Goal: Task Accomplishment & Management: Manage account settings

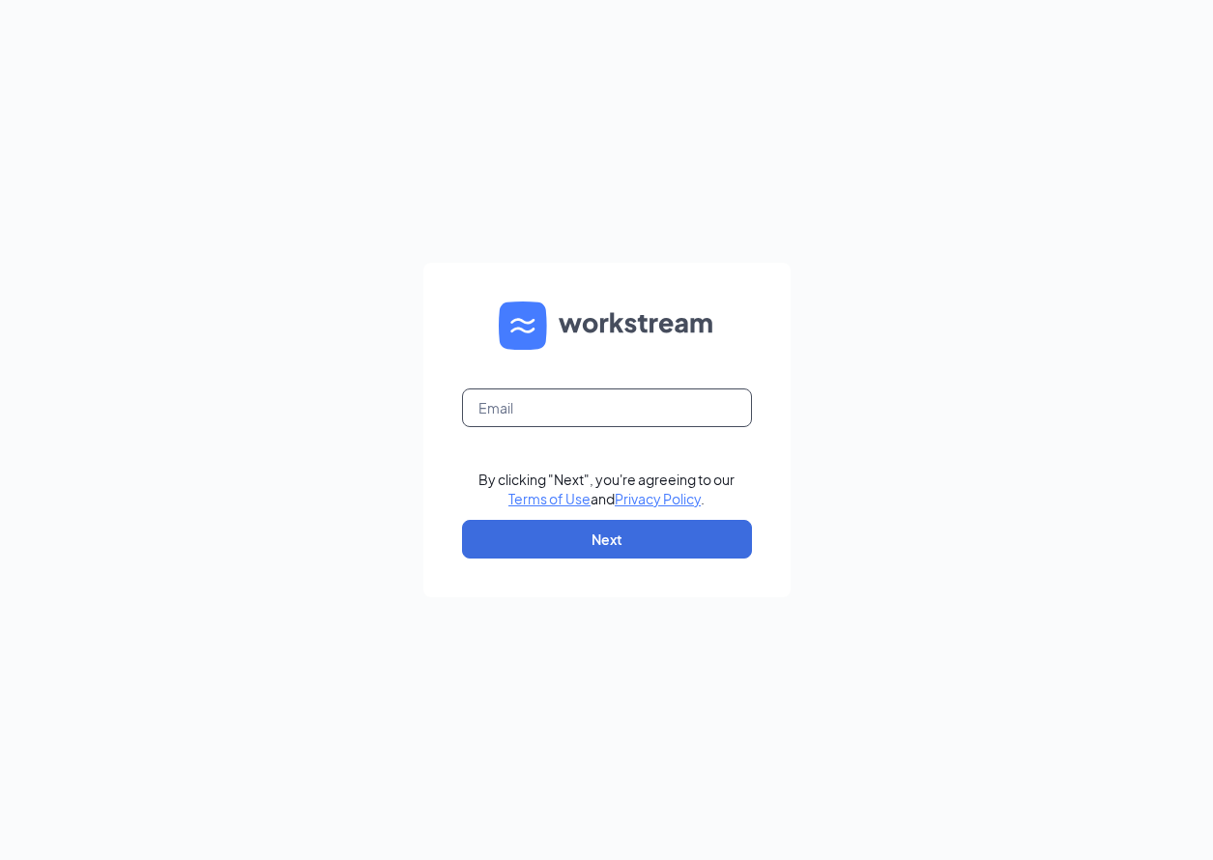
click at [583, 410] on input "text" at bounding box center [607, 407] width 290 height 39
type input "[EMAIL_ADDRESS][DOMAIN_NAME]"
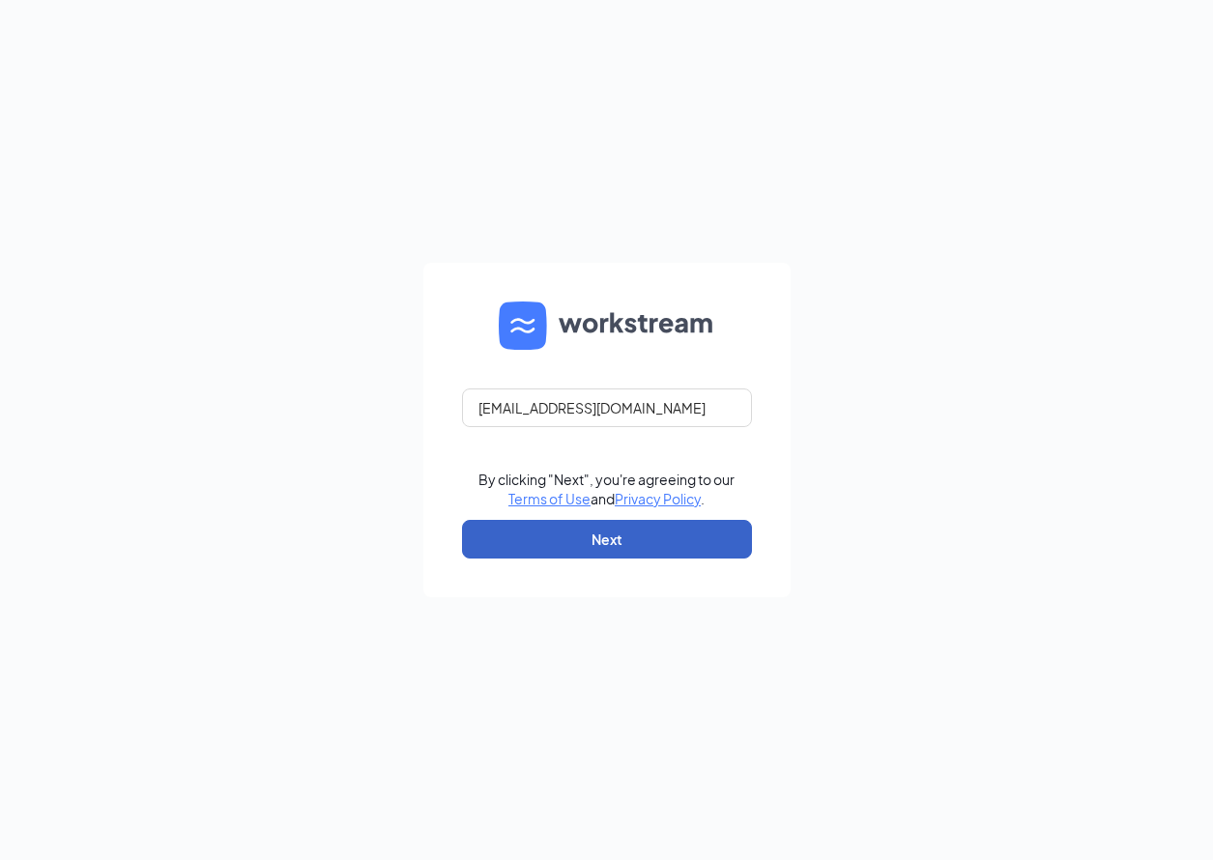
click at [590, 537] on button "Next" at bounding box center [607, 539] width 290 height 39
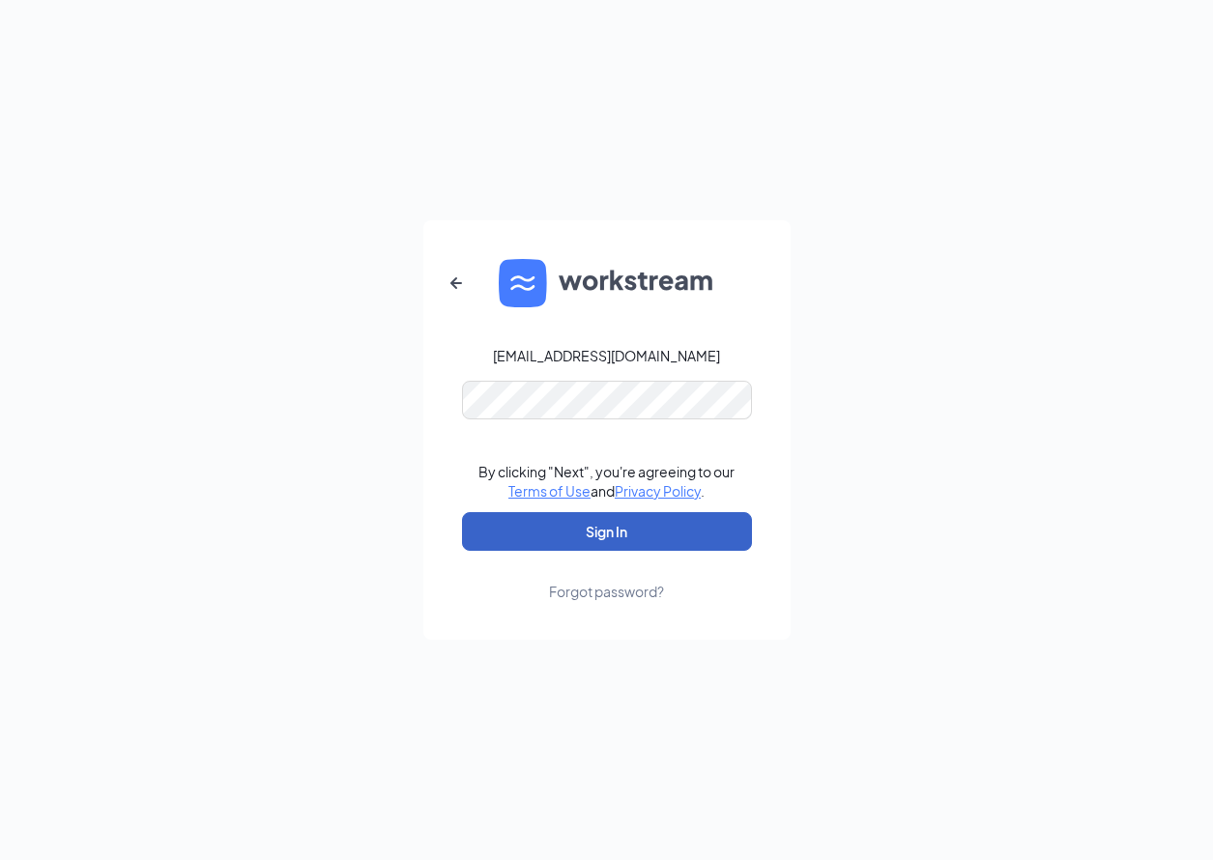
click at [559, 530] on button "Sign In" at bounding box center [607, 531] width 290 height 39
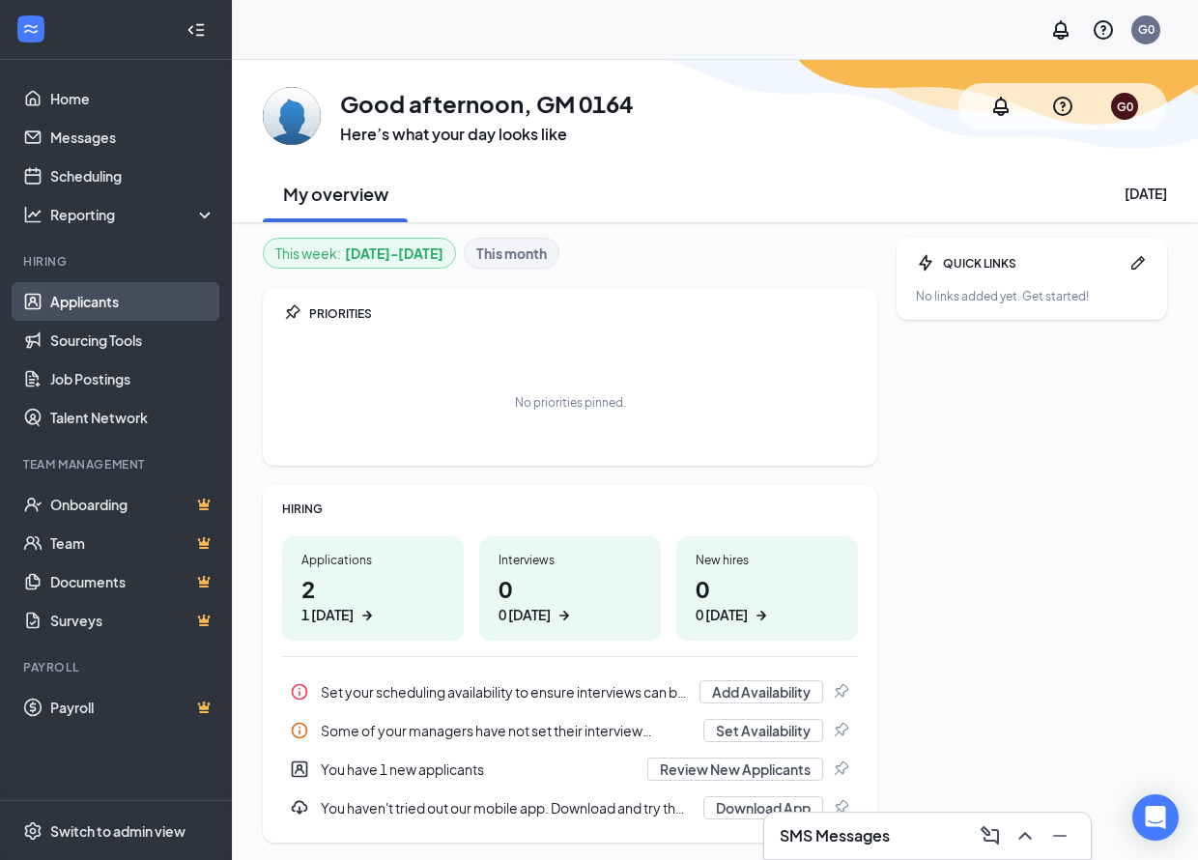
click at [100, 297] on link "Applicants" at bounding box center [132, 301] width 165 height 39
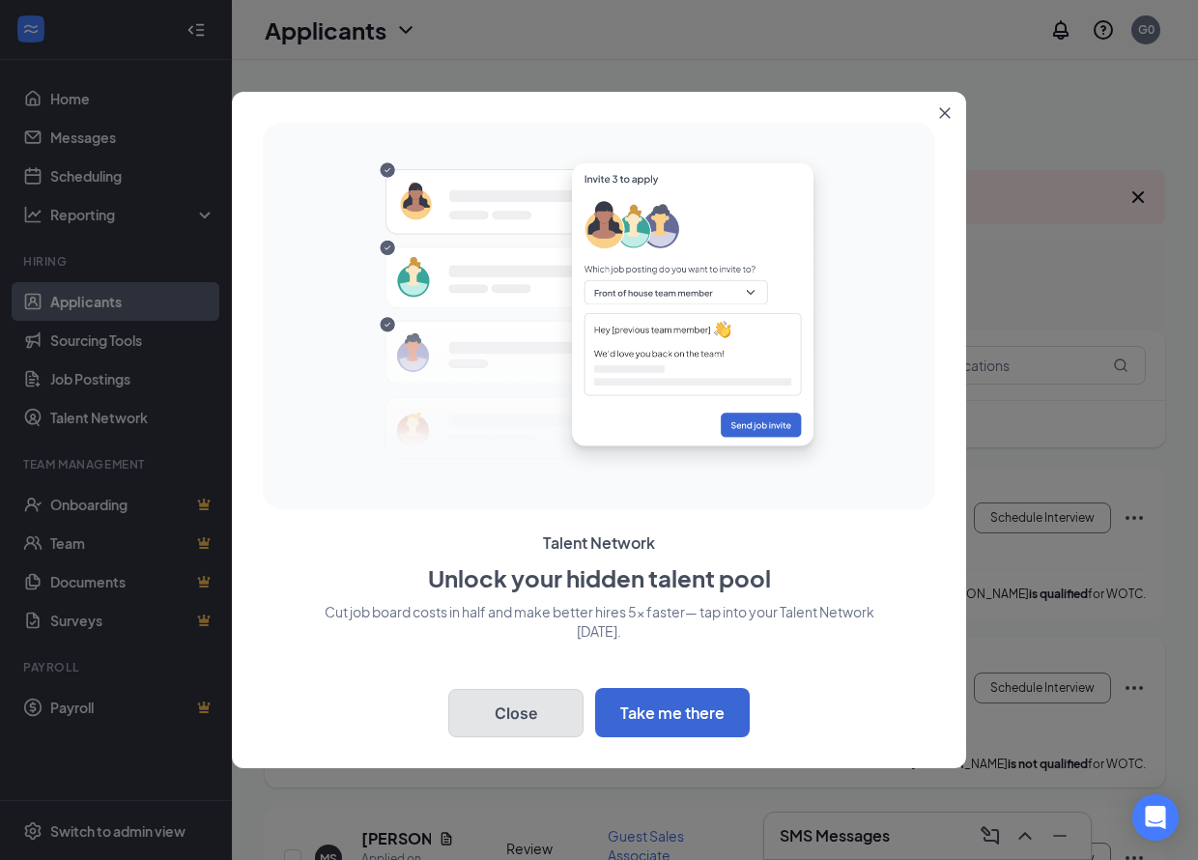
click at [510, 712] on button "Close" at bounding box center [515, 713] width 135 height 48
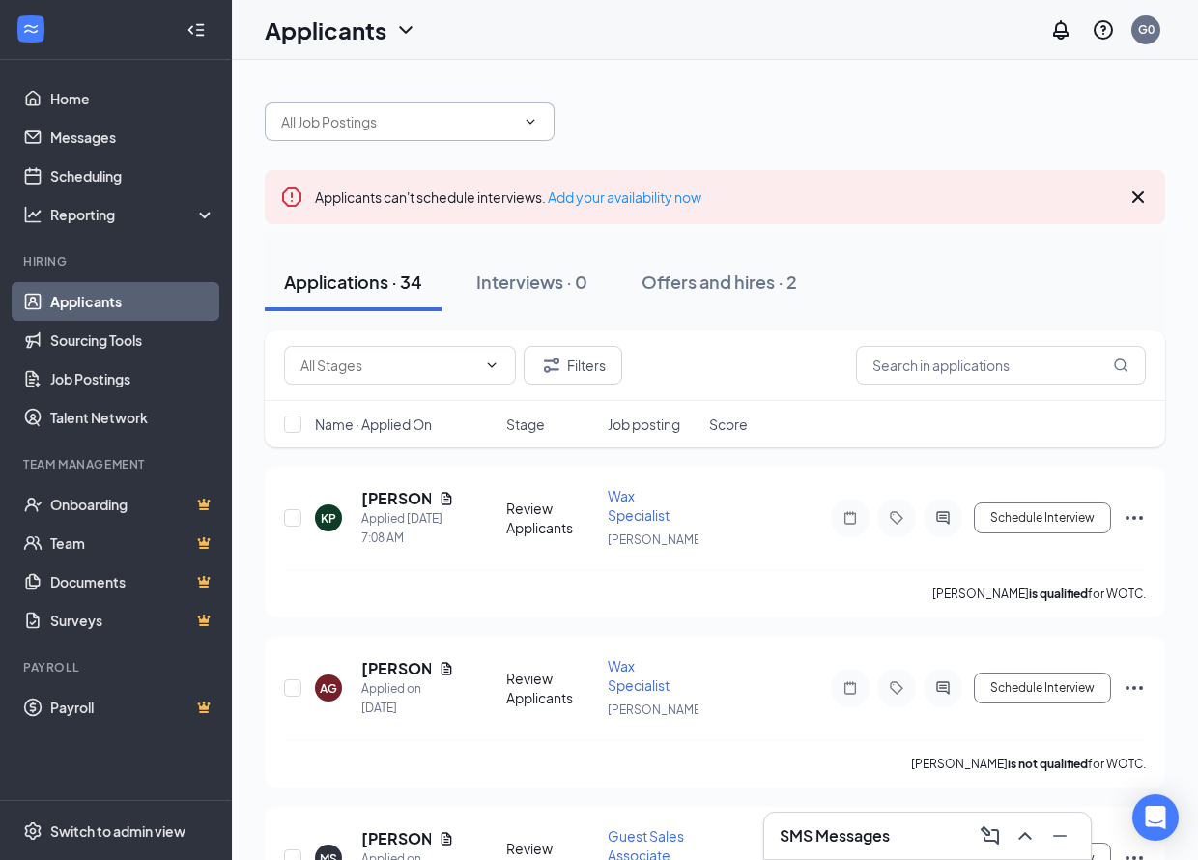
click at [526, 129] on icon "ChevronDown" at bounding box center [530, 121] width 15 height 15
click at [537, 125] on icon "ChevronDown" at bounding box center [530, 121] width 15 height 15
click at [1135, 191] on icon "Cross" at bounding box center [1138, 197] width 23 height 23
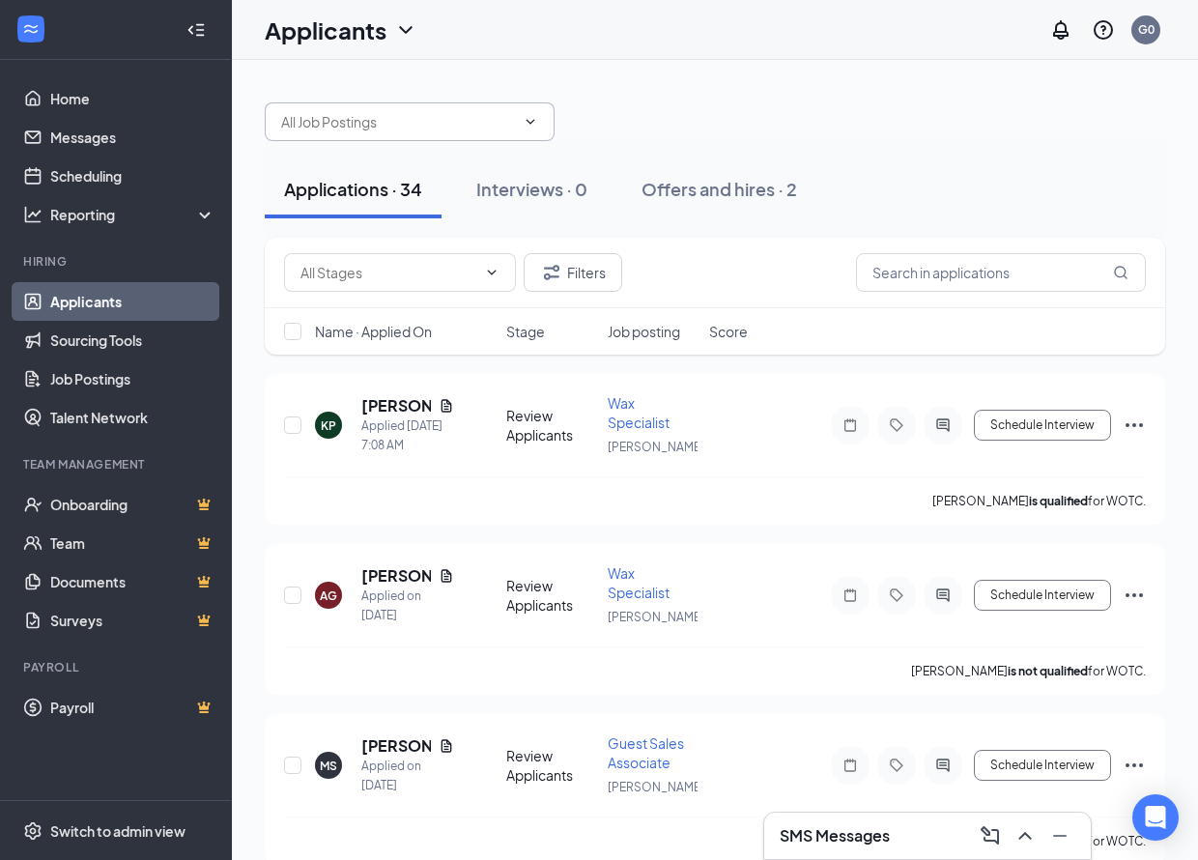
click at [511, 134] on span at bounding box center [410, 121] width 290 height 39
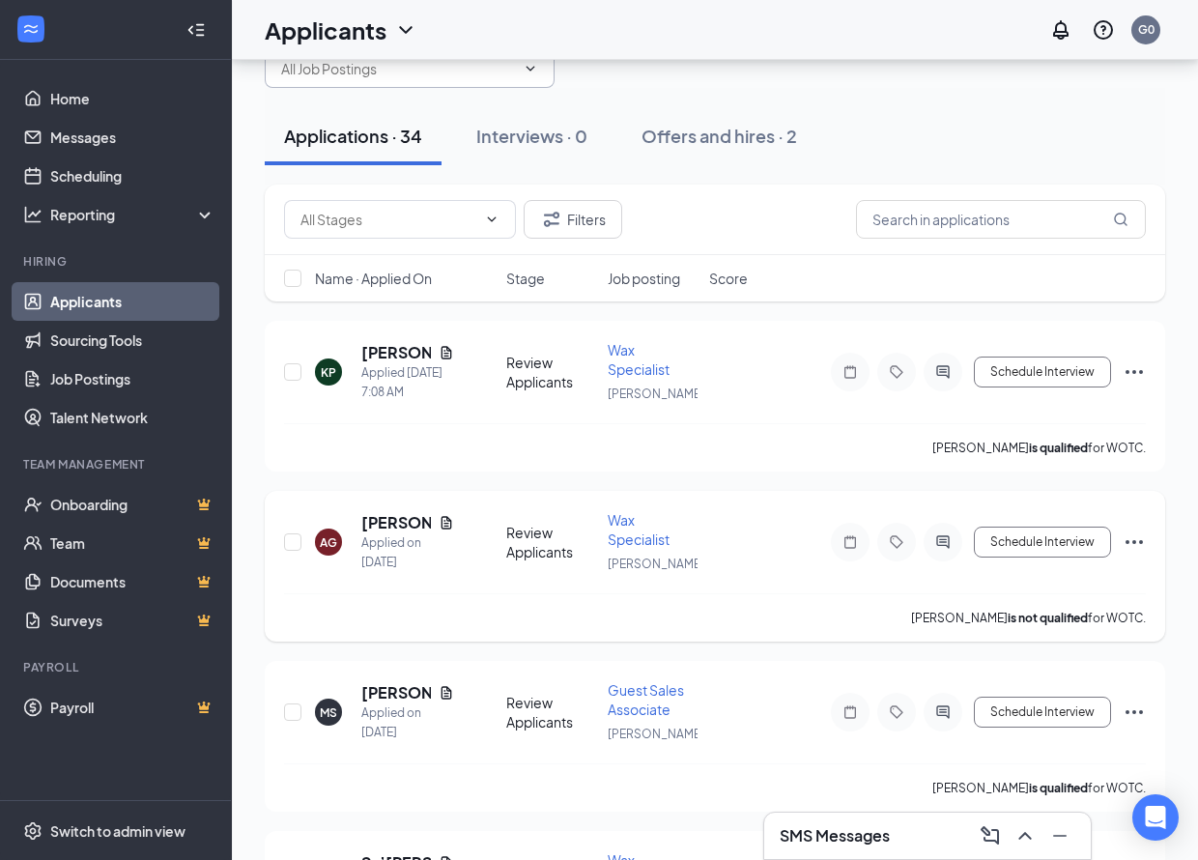
scroll to position [97, 0]
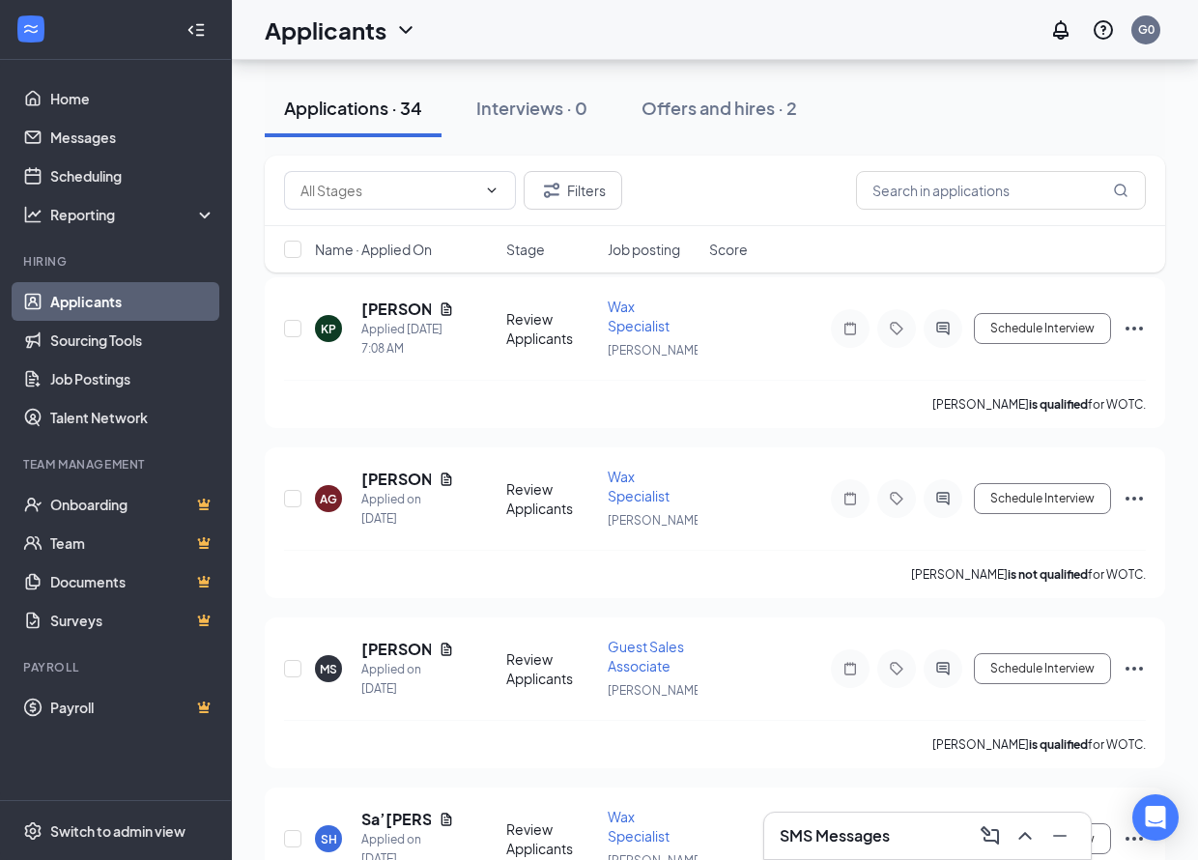
click at [479, 155] on div "Applications · 34 Interviews · 0 Offers and hires · 2" at bounding box center [715, 108] width 901 height 97
click at [478, 191] on span at bounding box center [400, 190] width 232 height 39
click at [489, 191] on icon "ChevronDown" at bounding box center [491, 190] width 15 height 15
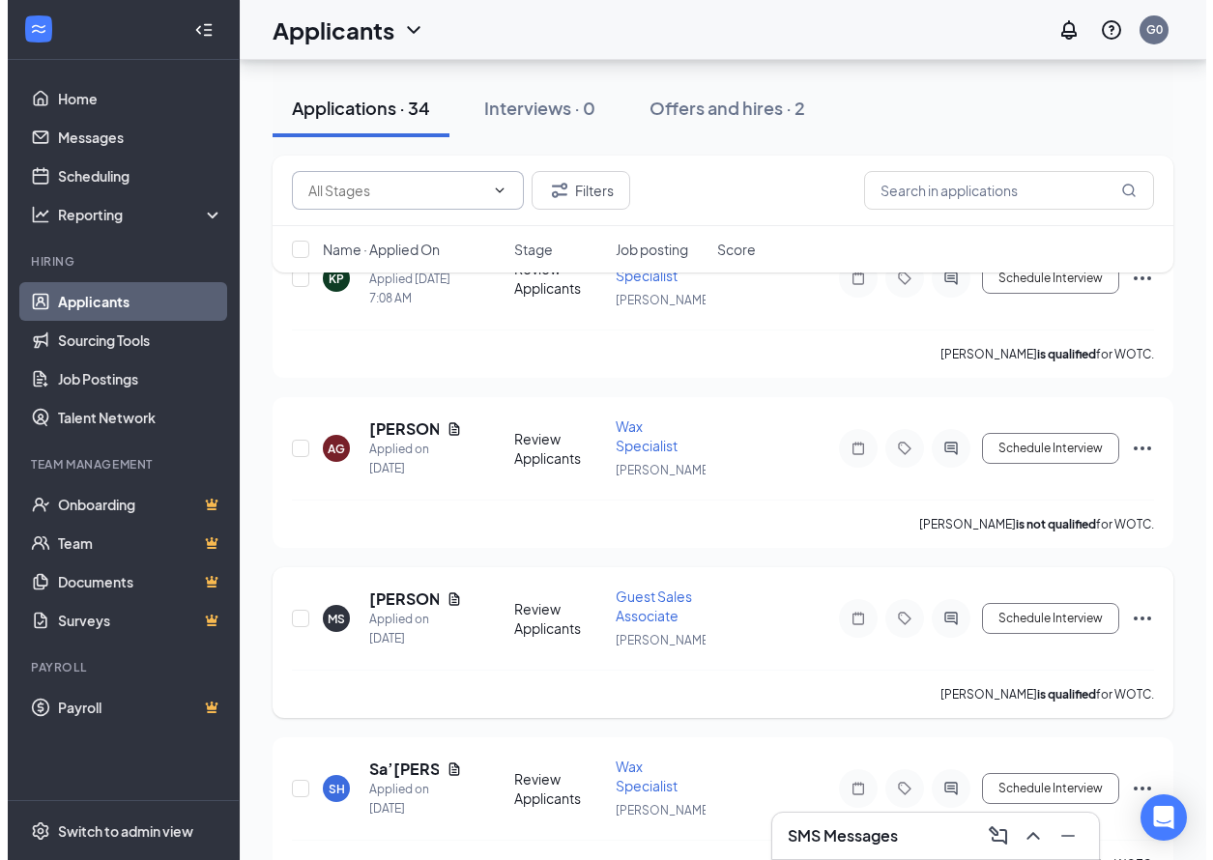
scroll to position [193, 0]
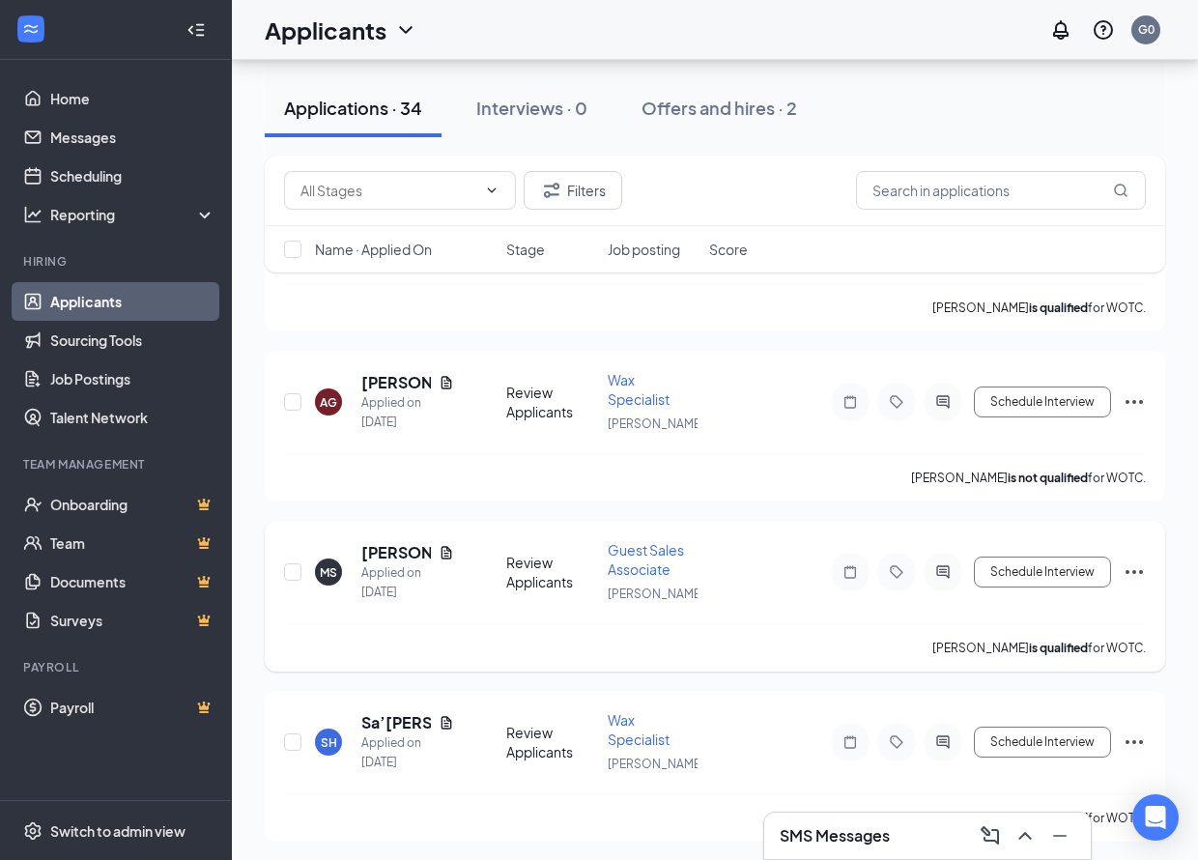
click at [823, 585] on div "Schedule Interview" at bounding box center [972, 572] width 348 height 39
click at [379, 550] on h5 "[PERSON_NAME]" at bounding box center [396, 552] width 70 height 21
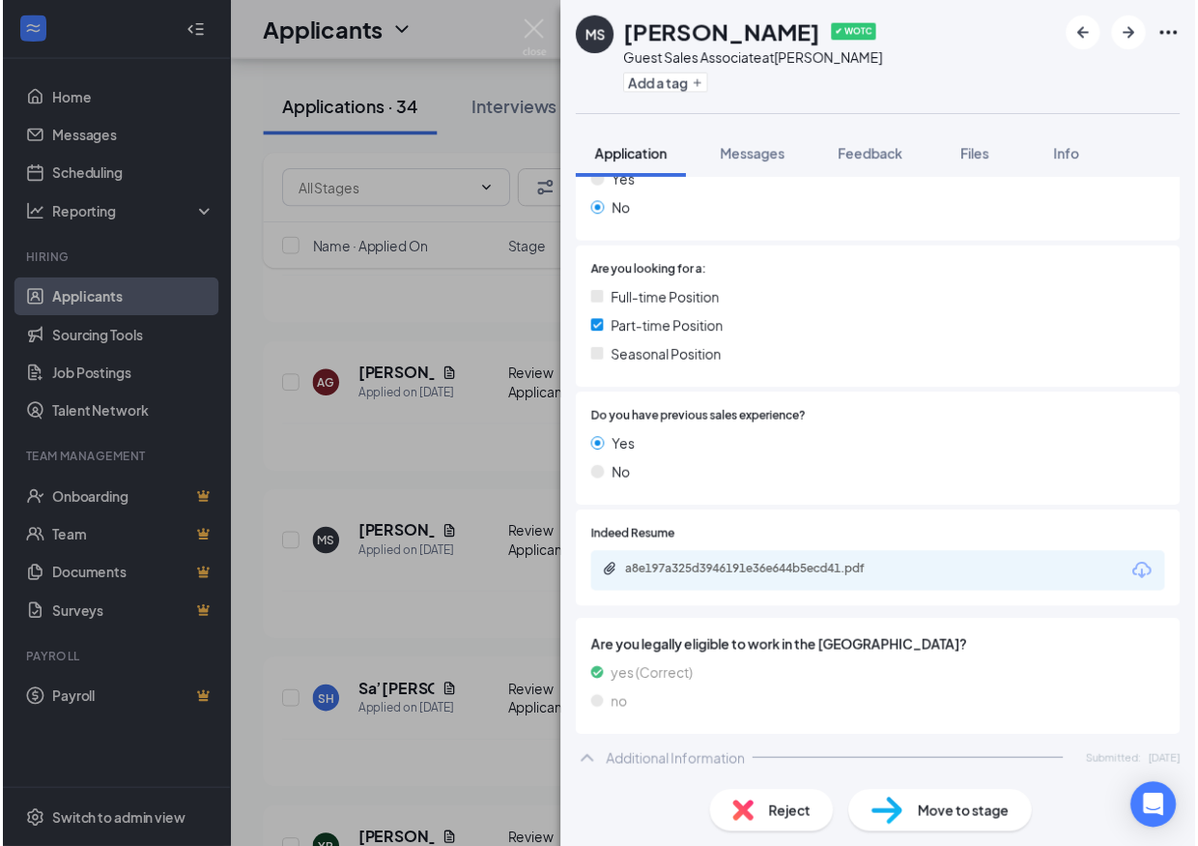
scroll to position [387, 0]
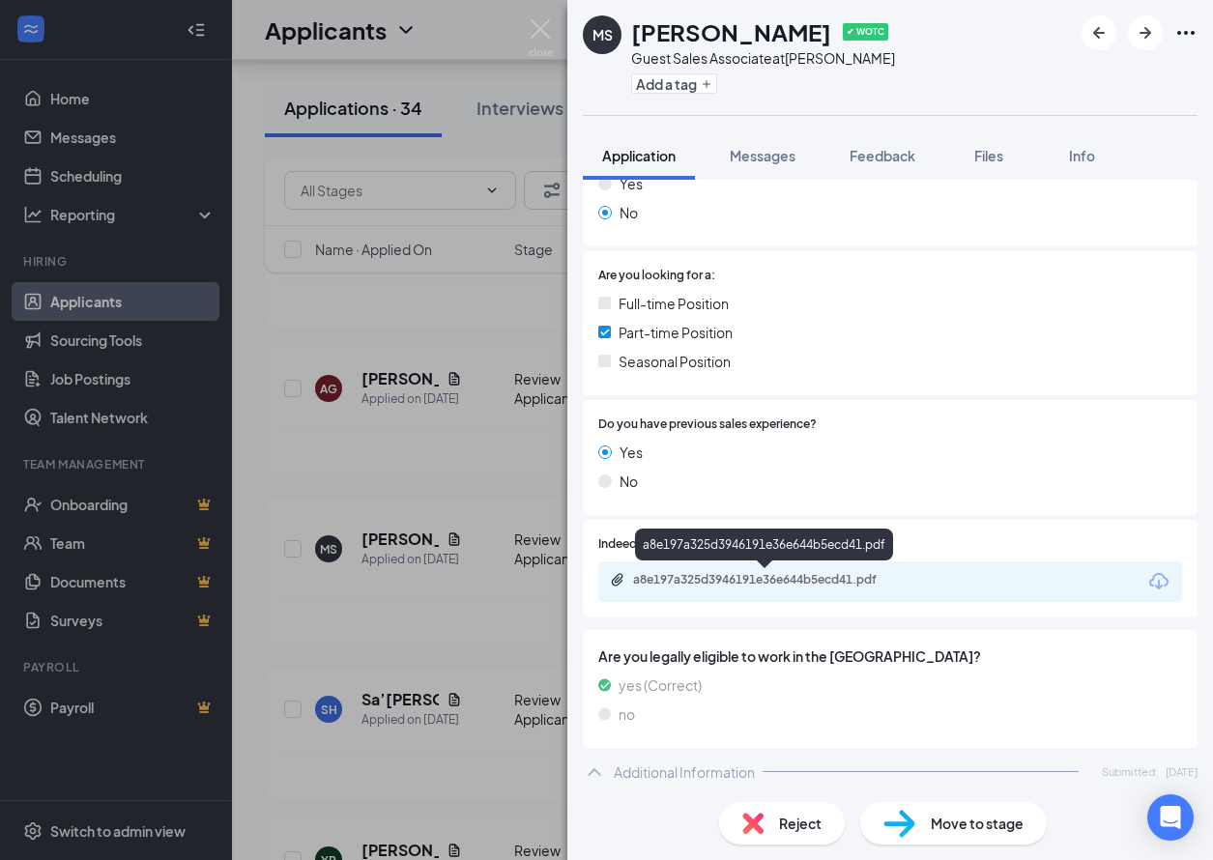
click at [850, 585] on div "a8e197a325d3946191e36e644b5ecd41.pdf" at bounding box center [768, 579] width 271 height 15
click at [545, 29] on img at bounding box center [541, 38] width 24 height 38
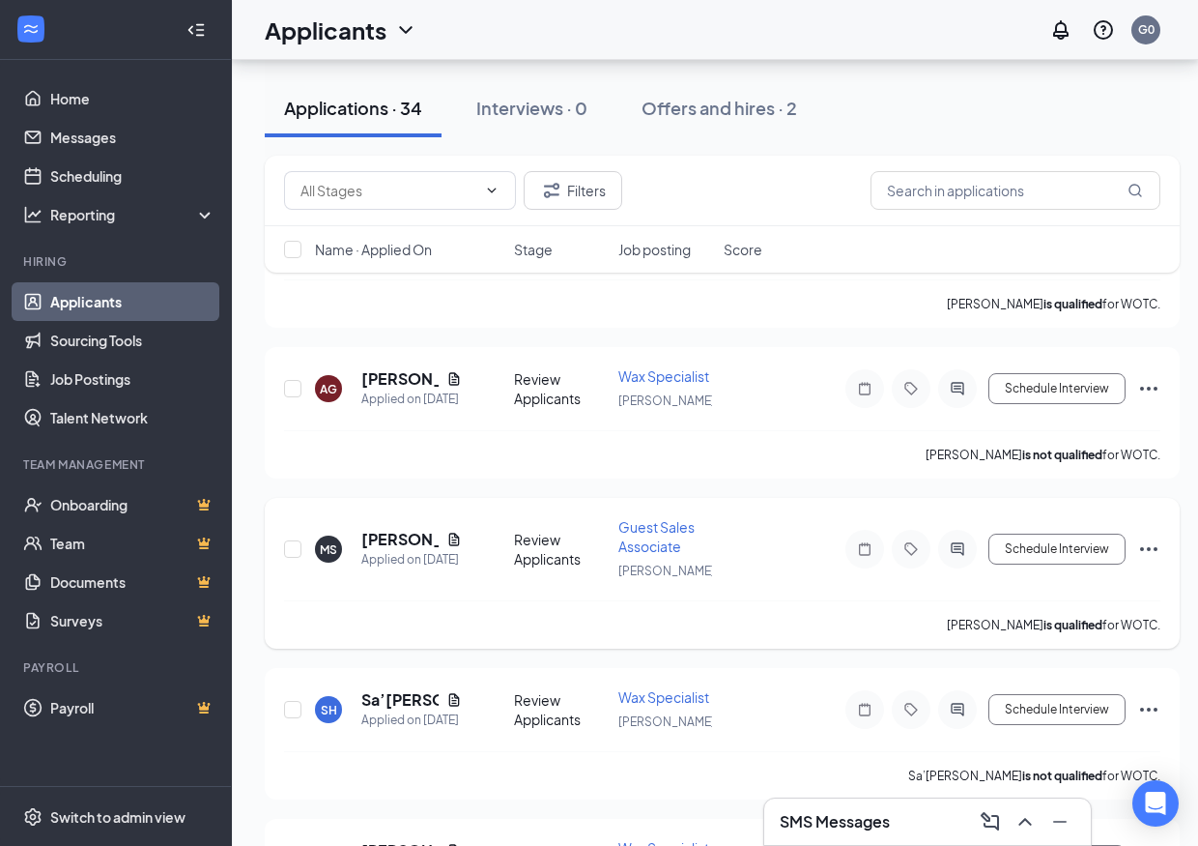
click at [1144, 542] on icon "Ellipses" at bounding box center [1148, 548] width 23 height 23
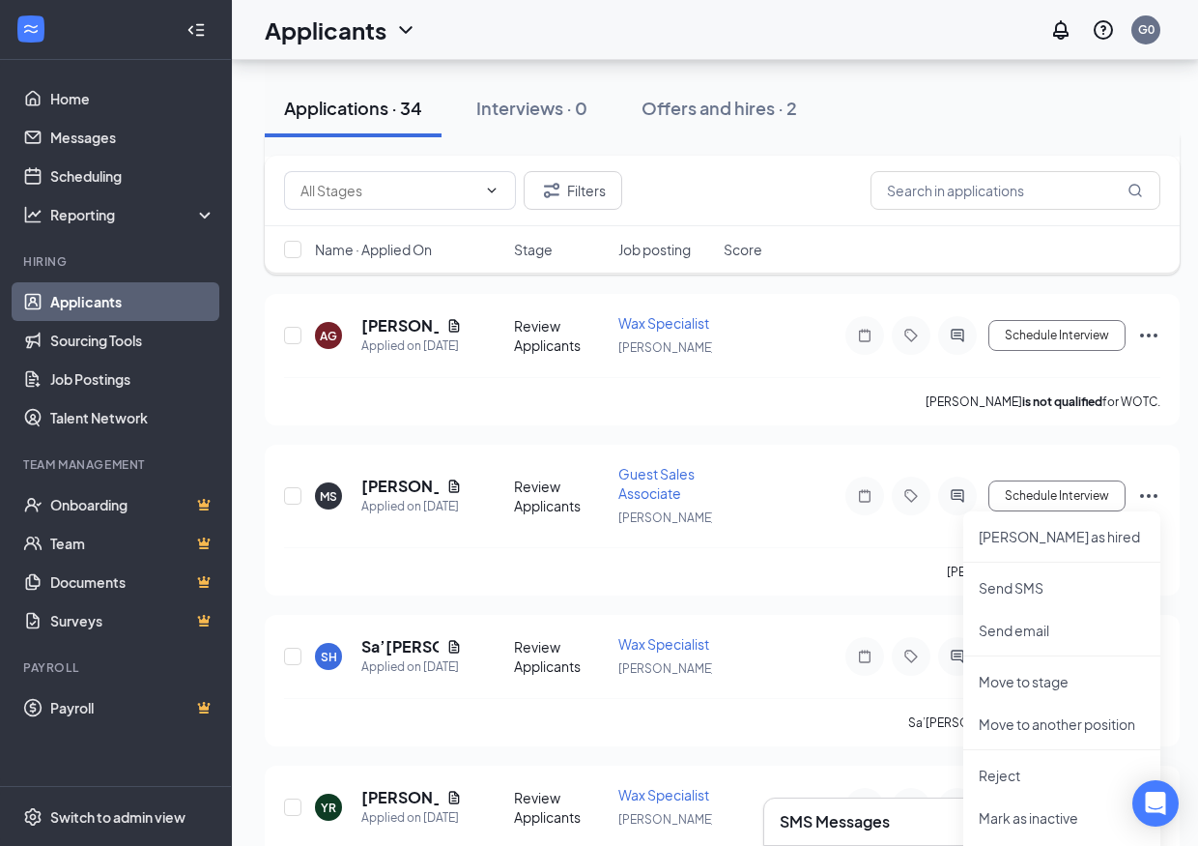
scroll to position [387, 0]
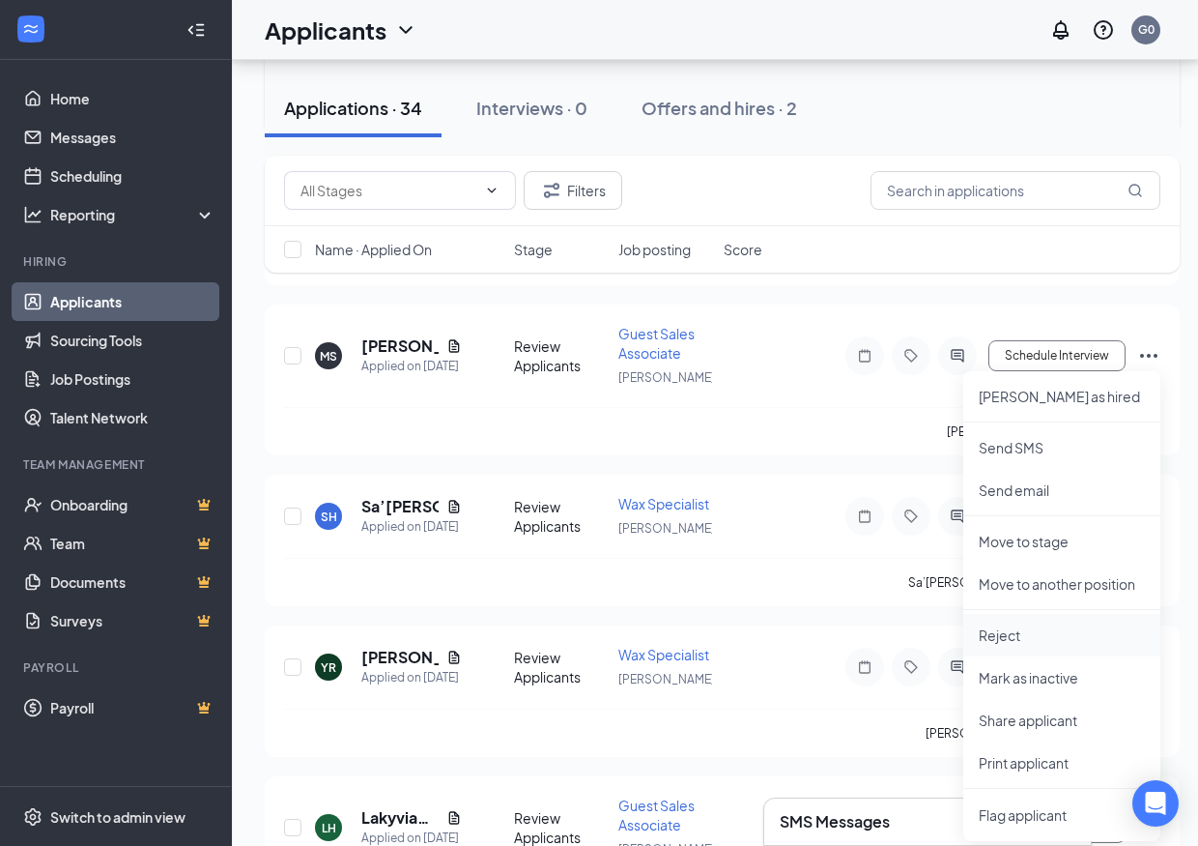
click at [1031, 634] on p "Reject" at bounding box center [1062, 634] width 166 height 19
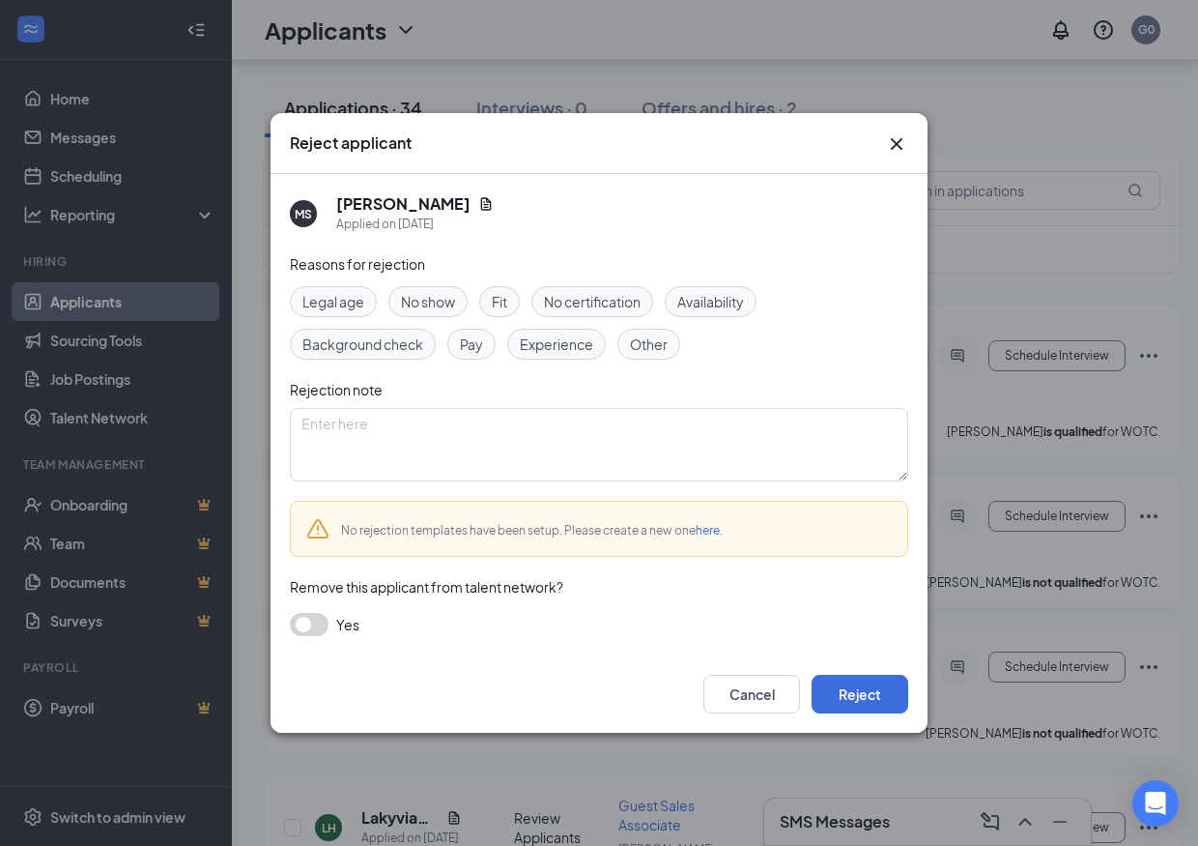
click at [499, 305] on span "Fit" at bounding box center [499, 301] width 15 height 21
click at [695, 313] on div "Availability" at bounding box center [711, 301] width 92 height 31
click at [555, 356] on div "Experience" at bounding box center [556, 344] width 99 height 31
click at [568, 351] on span "Experience" at bounding box center [556, 343] width 73 height 21
drag, startPoint x: 564, startPoint y: 363, endPoint x: 574, endPoint y: 352, distance: 15.1
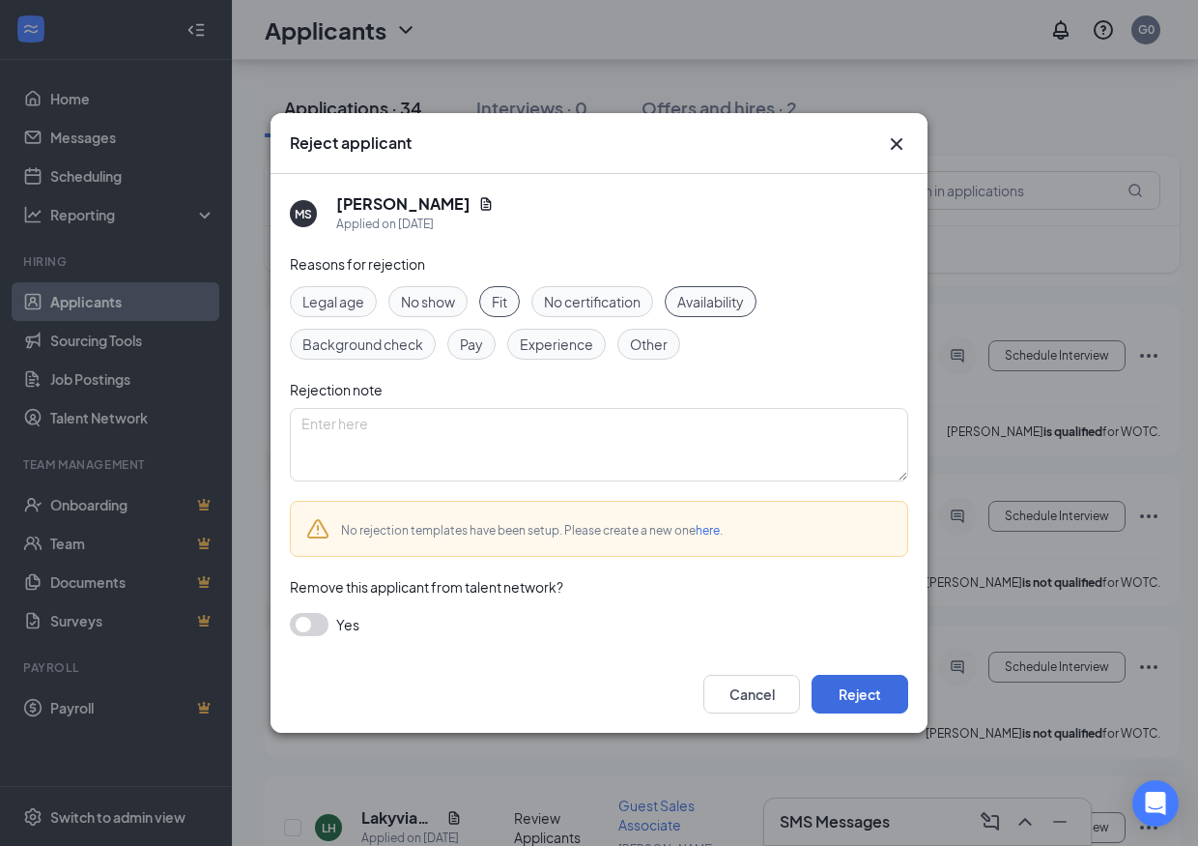
click at [574, 352] on div "Reasons for rejection Legal age No show Fit No certification Availability Backg…" at bounding box center [599, 454] width 618 height 402
click at [572, 348] on span "Experience" at bounding box center [556, 343] width 73 height 21
click at [853, 696] on button "Reject" at bounding box center [860, 693] width 97 height 39
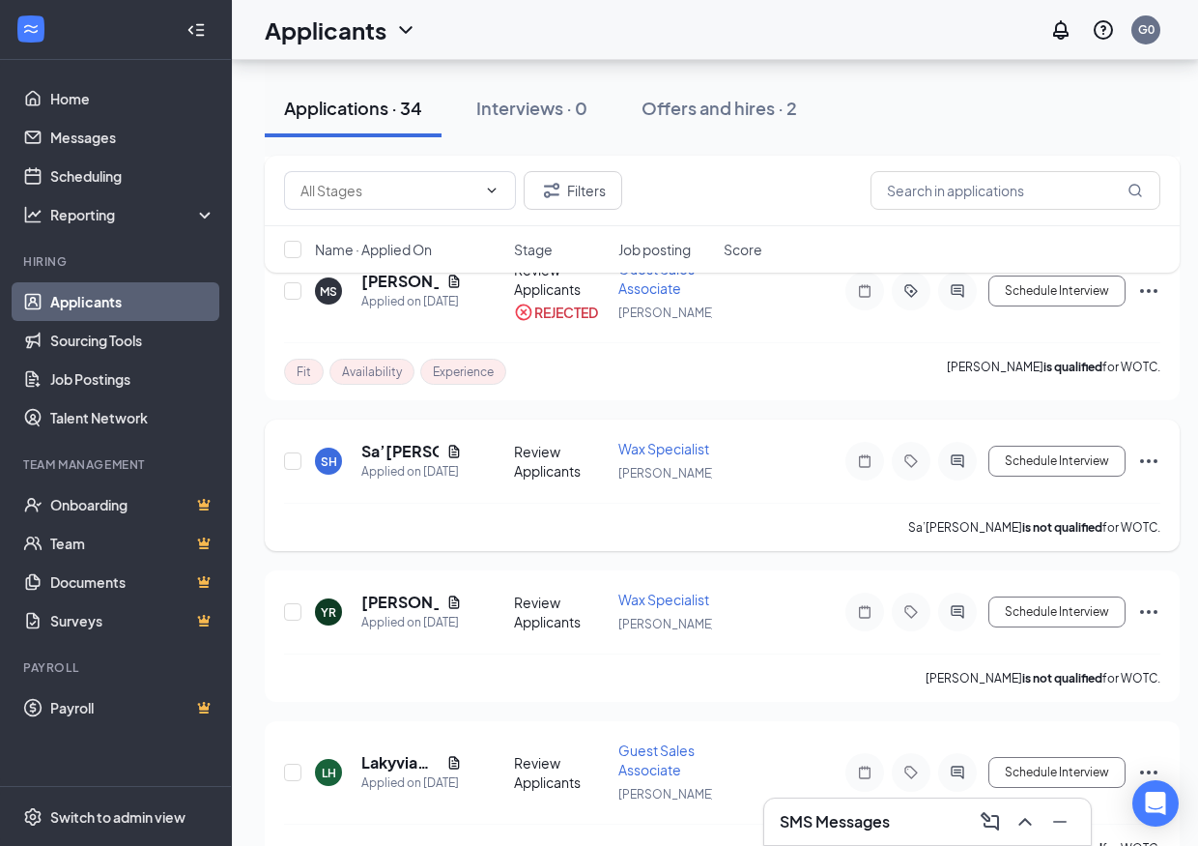
scroll to position [483, 0]
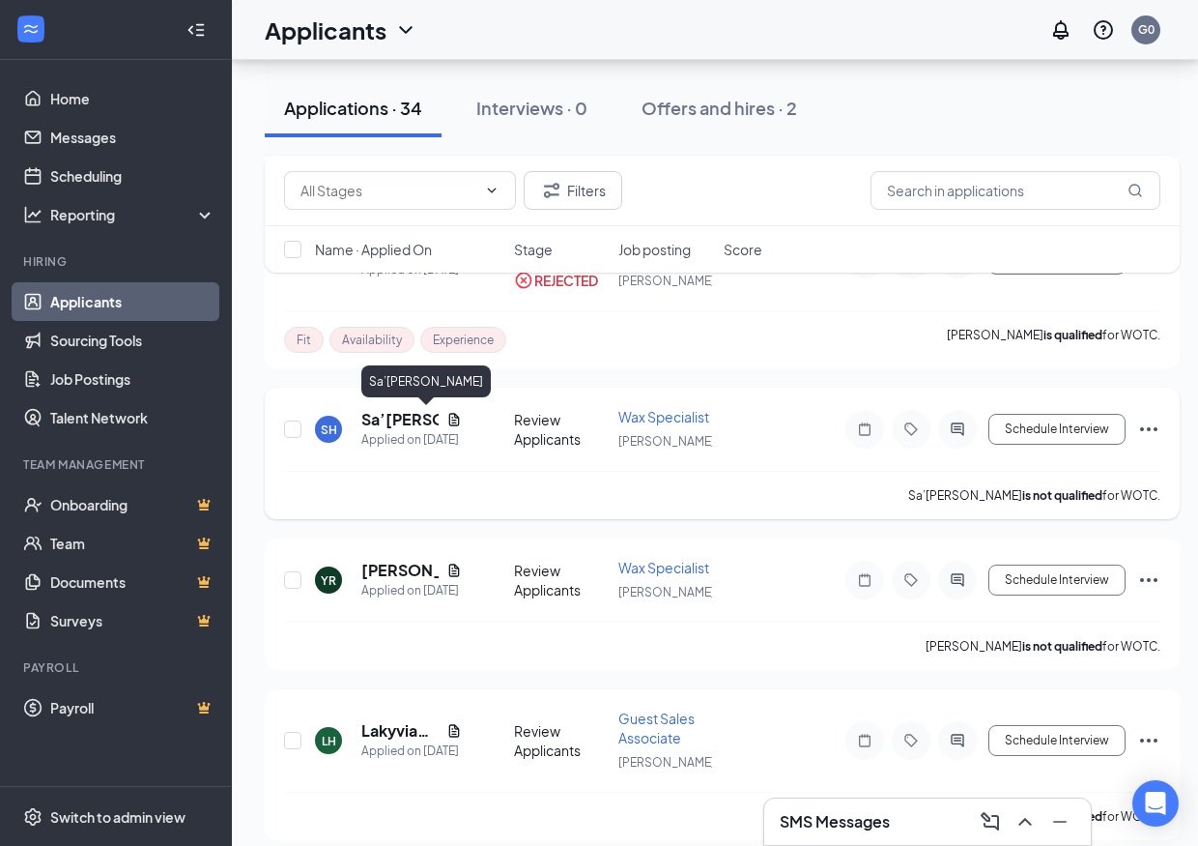
click at [414, 425] on h5 "Sa’[PERSON_NAME]" at bounding box center [399, 419] width 77 height 21
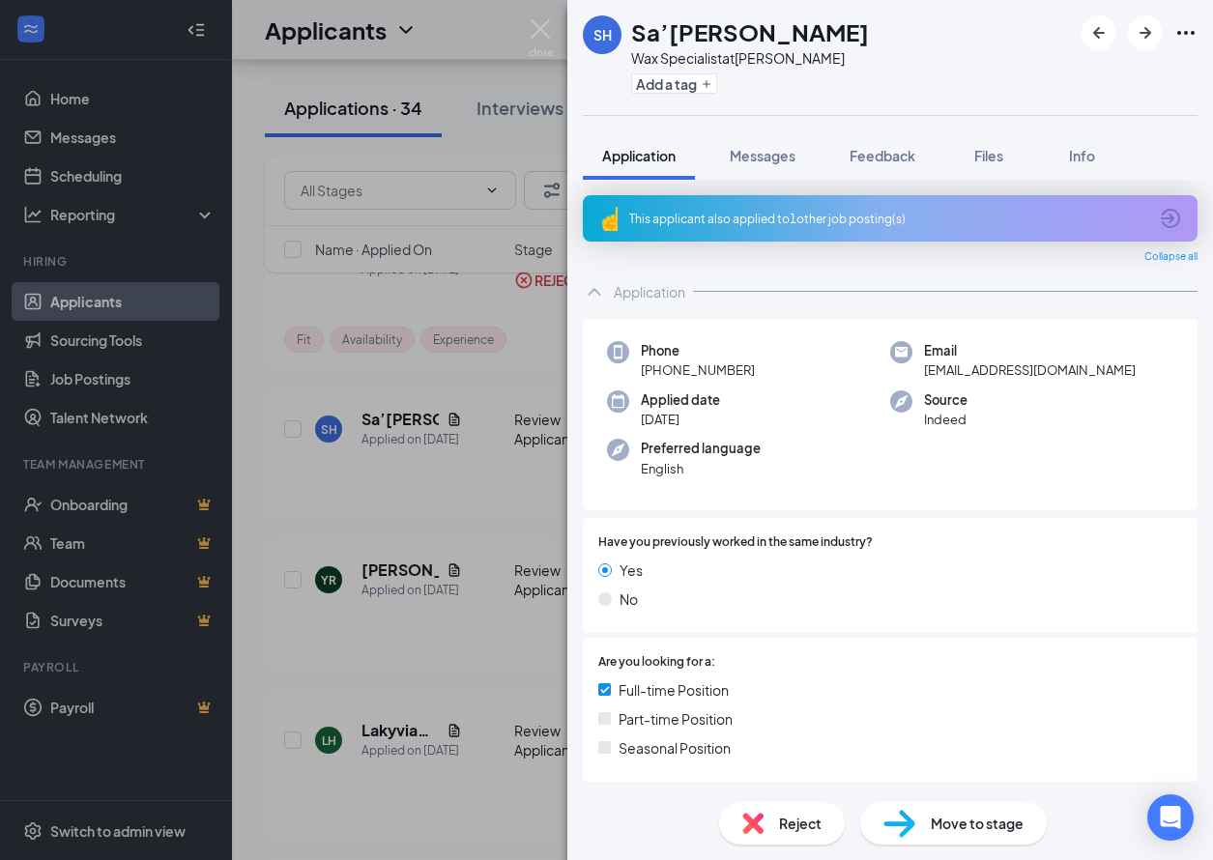
click at [550, 31] on img at bounding box center [541, 38] width 24 height 38
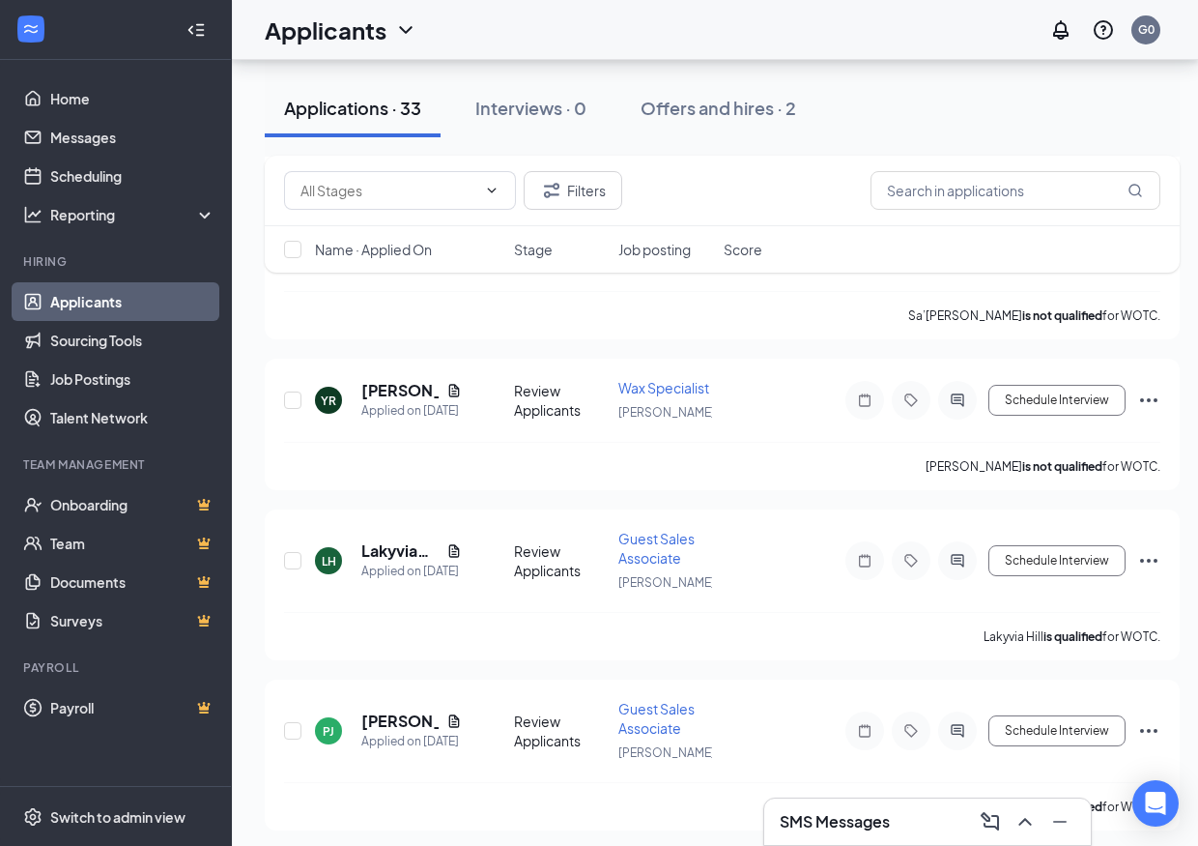
scroll to position [193, 0]
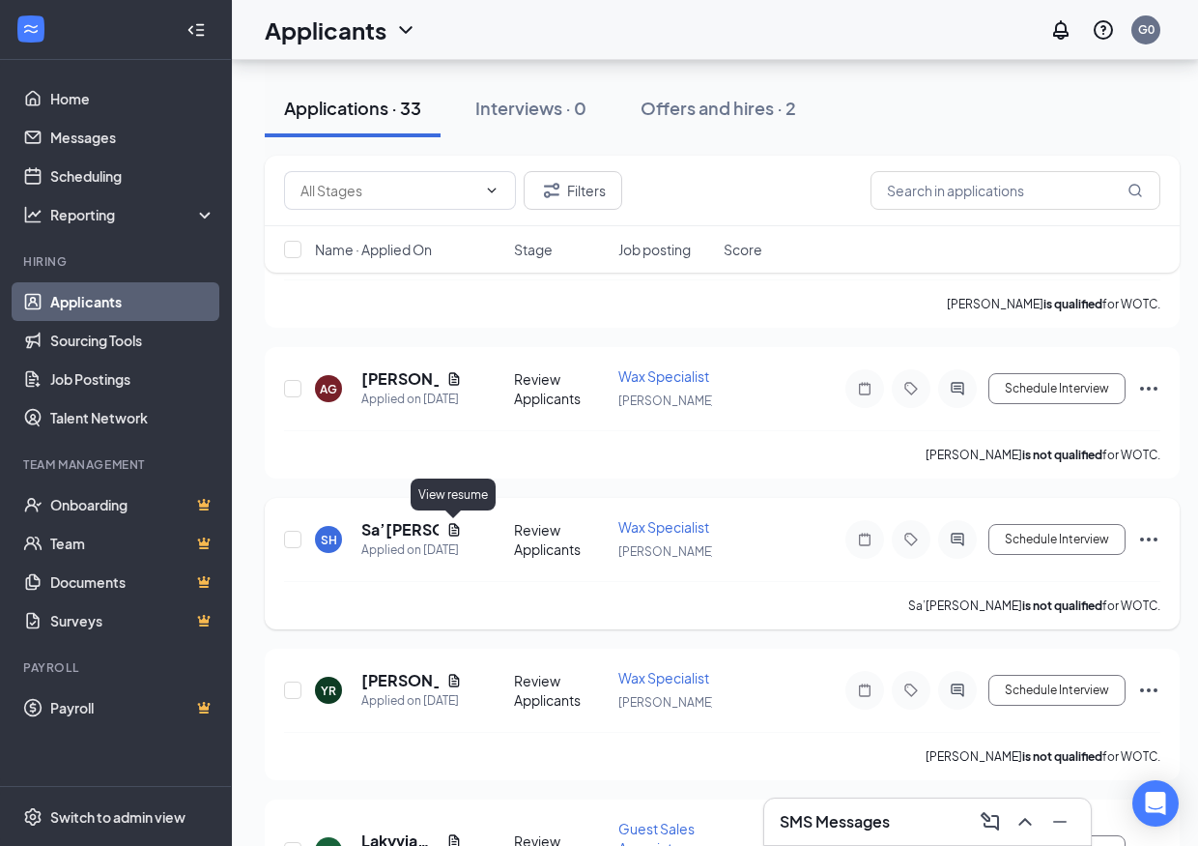
click at [456, 531] on icon "Document" at bounding box center [453, 529] width 11 height 13
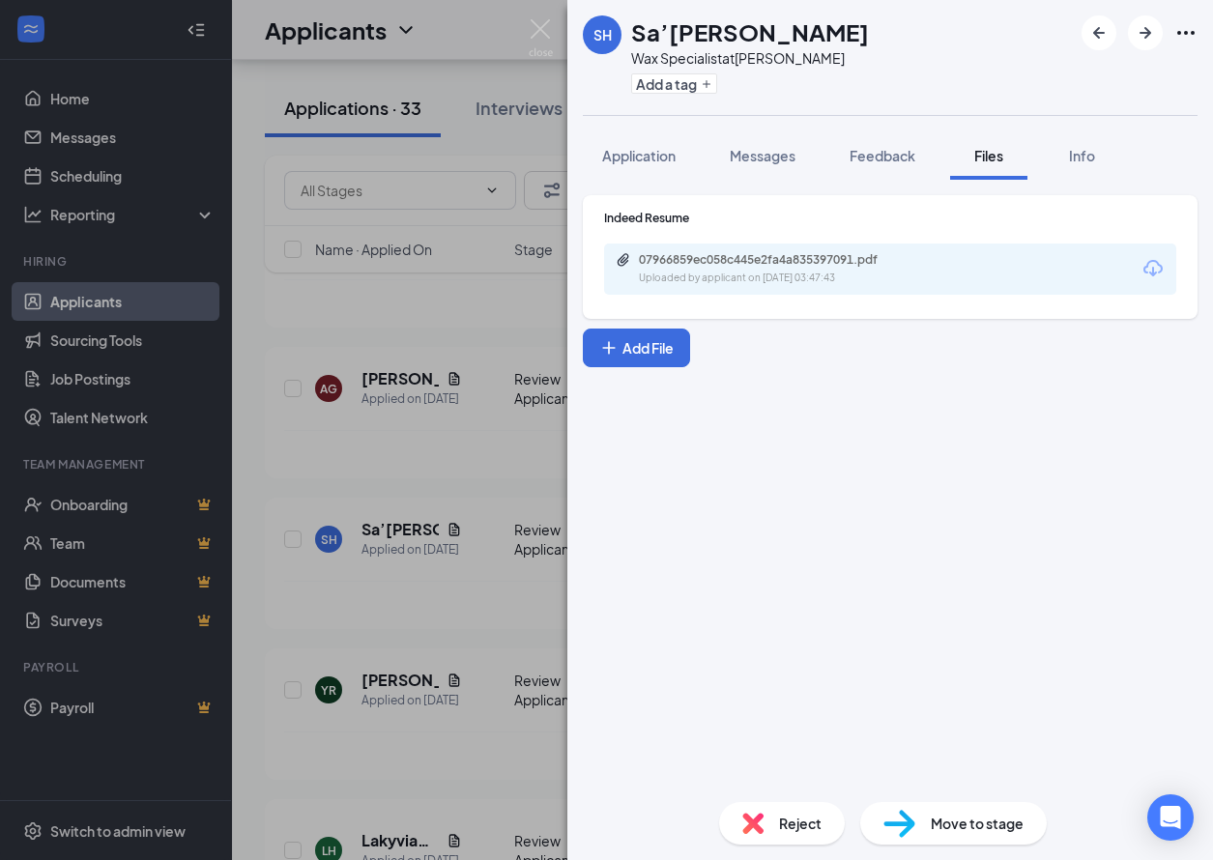
click at [1151, 271] on icon "Download" at bounding box center [1152, 268] width 23 height 23
click at [543, 28] on img at bounding box center [541, 38] width 24 height 38
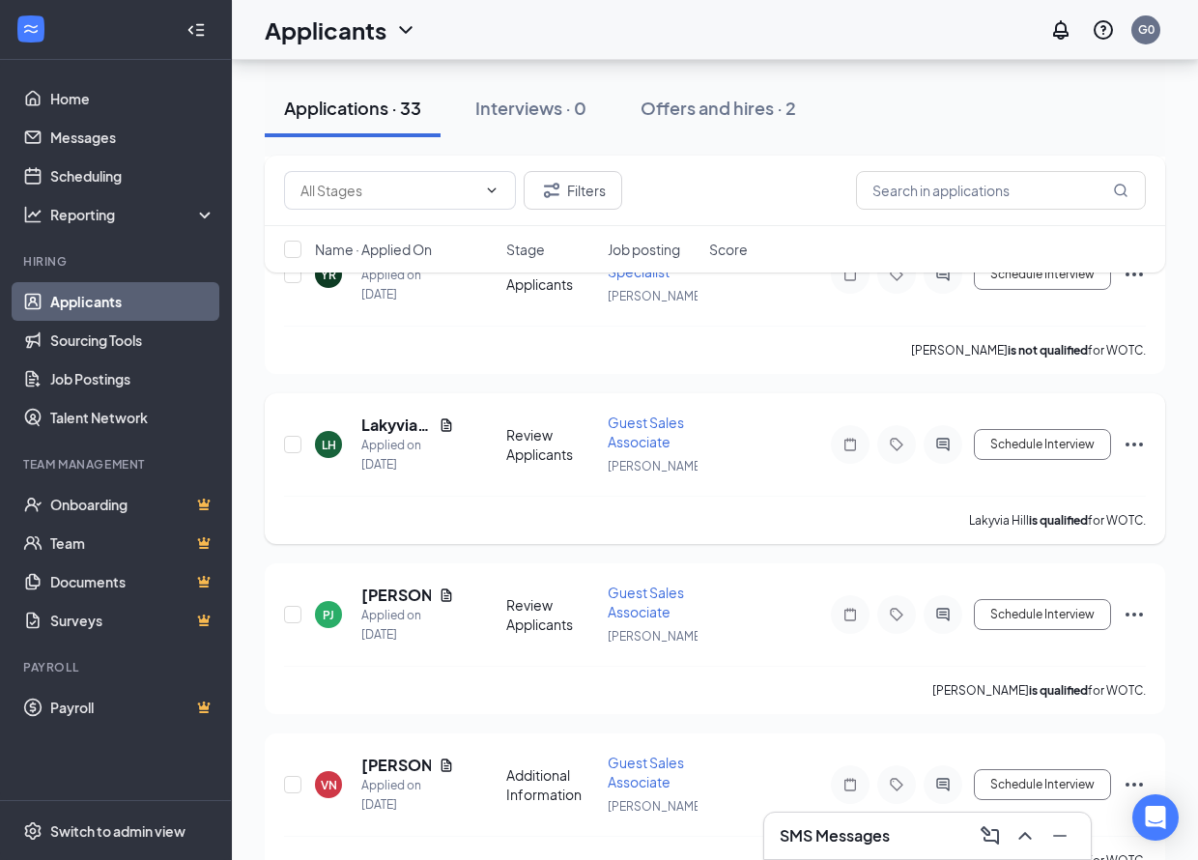
scroll to position [676, 0]
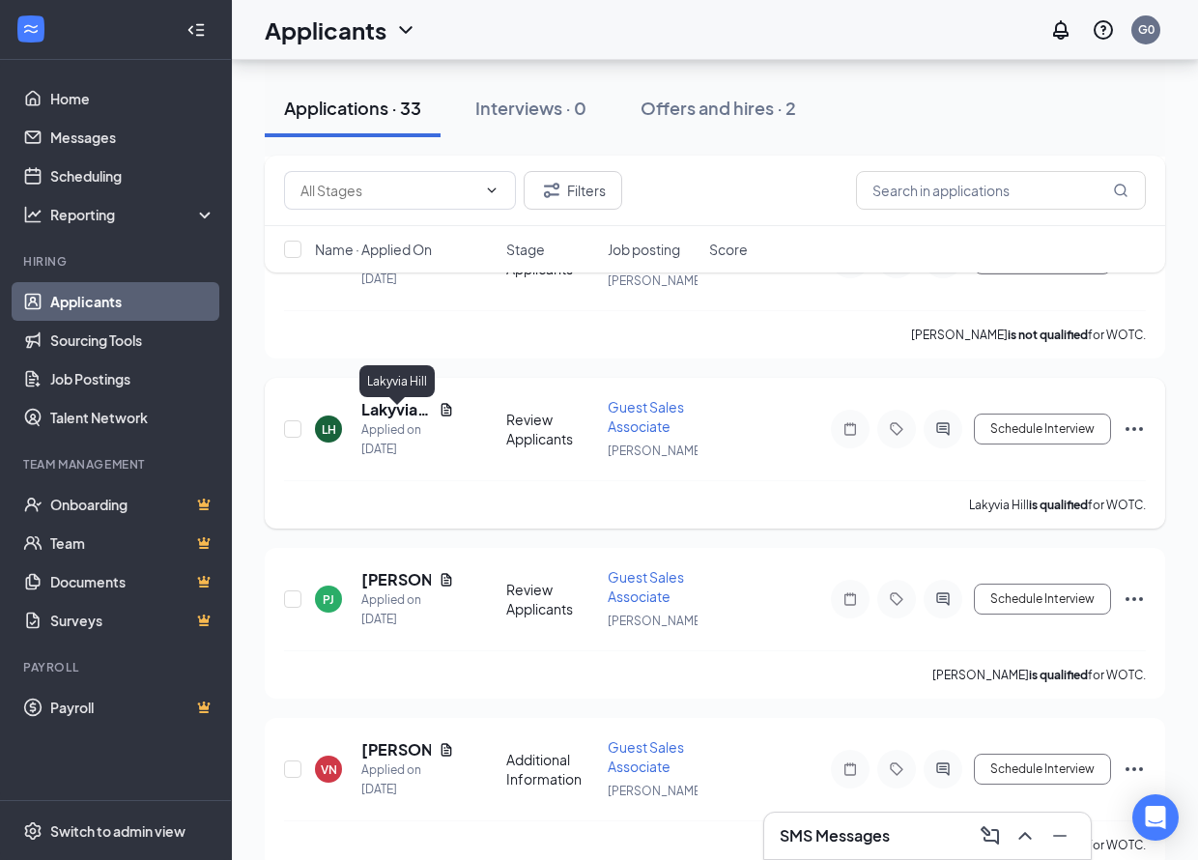
click at [390, 415] on h5 "Lakyvia Hill" at bounding box center [396, 409] width 70 height 21
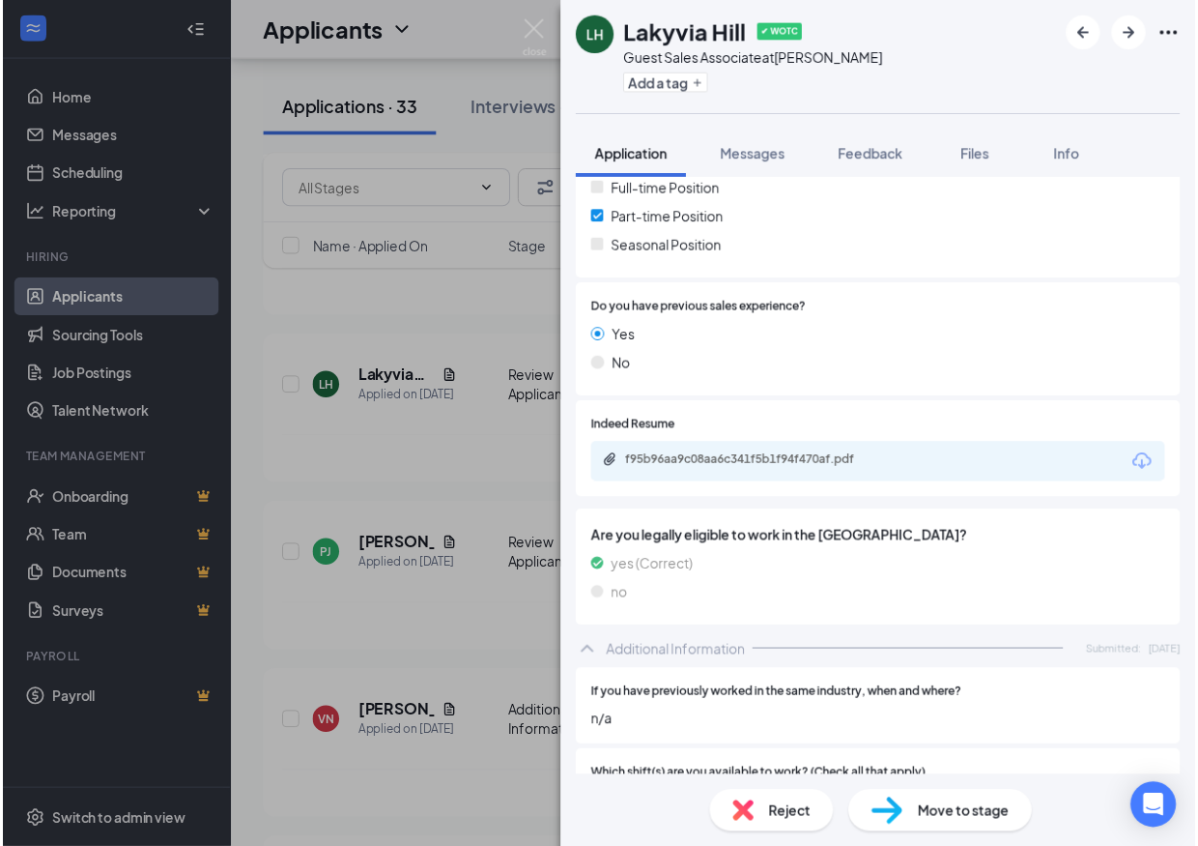
scroll to position [483, 0]
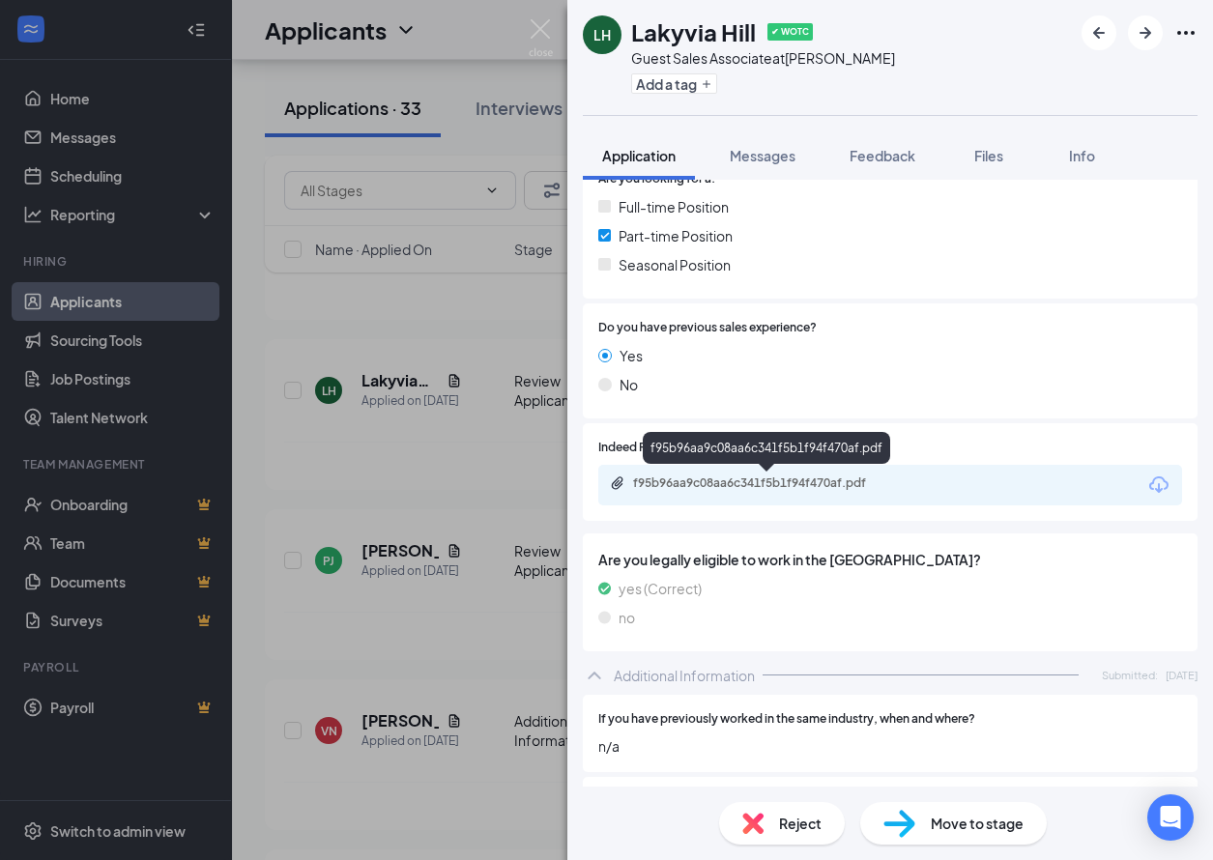
click at [763, 480] on div "f95b96aa9c08aa6c341f5b1f94f470af.pdf" at bounding box center [768, 482] width 271 height 15
click at [545, 17] on div "LH [GEOGRAPHIC_DATA] ✔ WOTC Guest Sales Associate at [GEOGRAPHIC_DATA] Add a ta…" at bounding box center [606, 430] width 1213 height 860
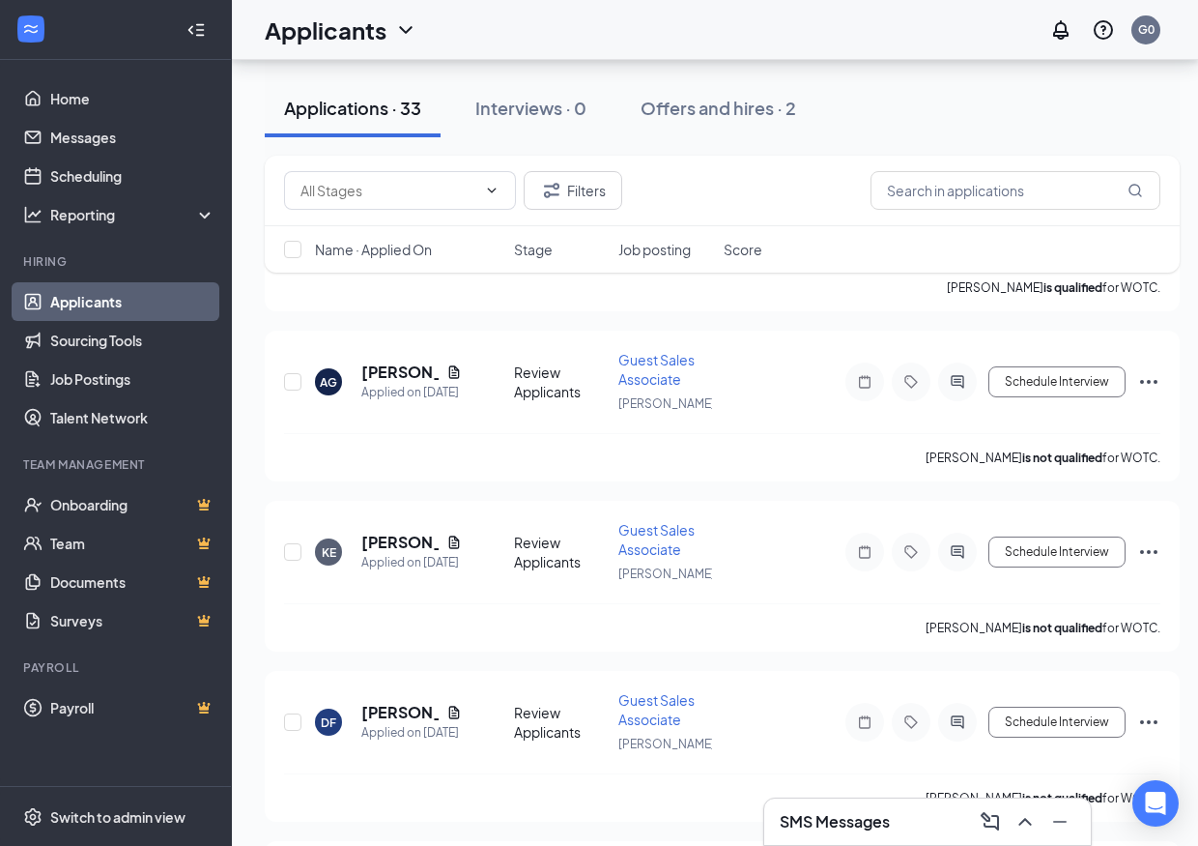
scroll to position [3131, 0]
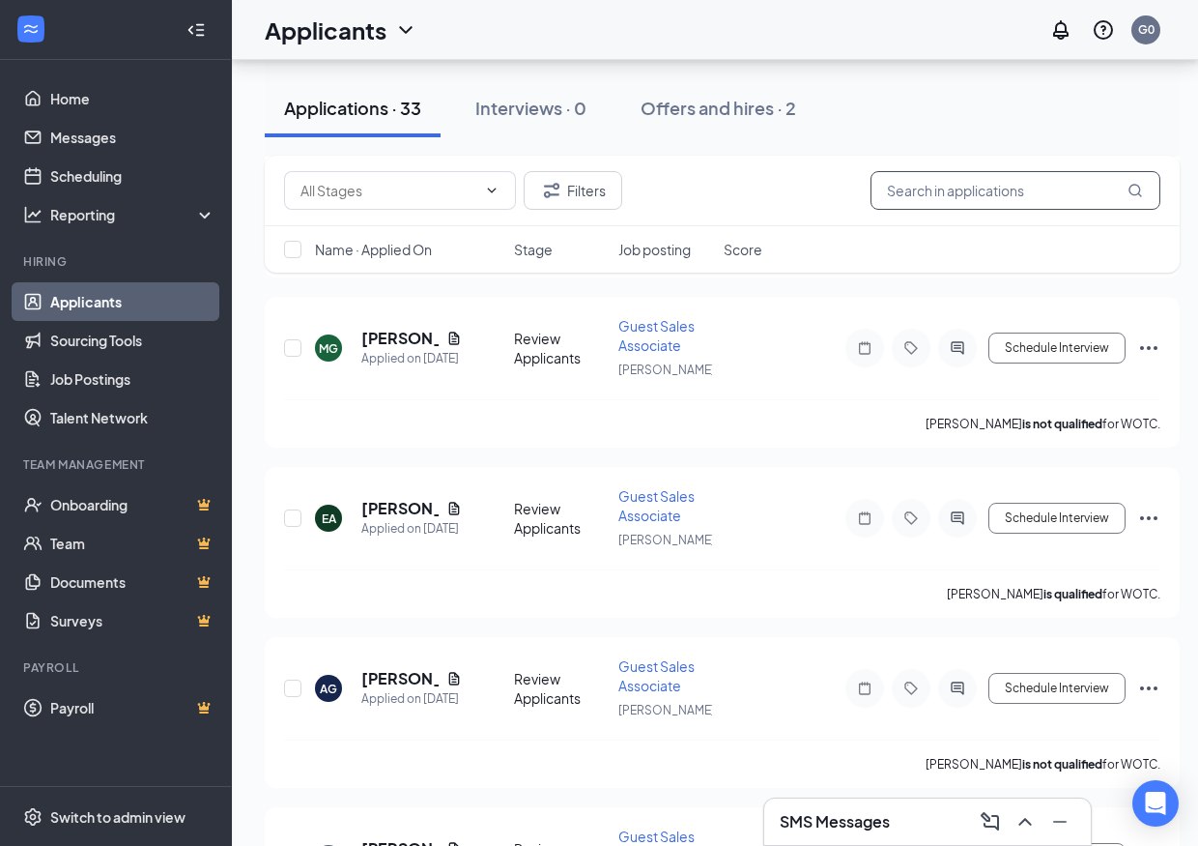
click at [1048, 194] on input "text" at bounding box center [1016, 190] width 290 height 39
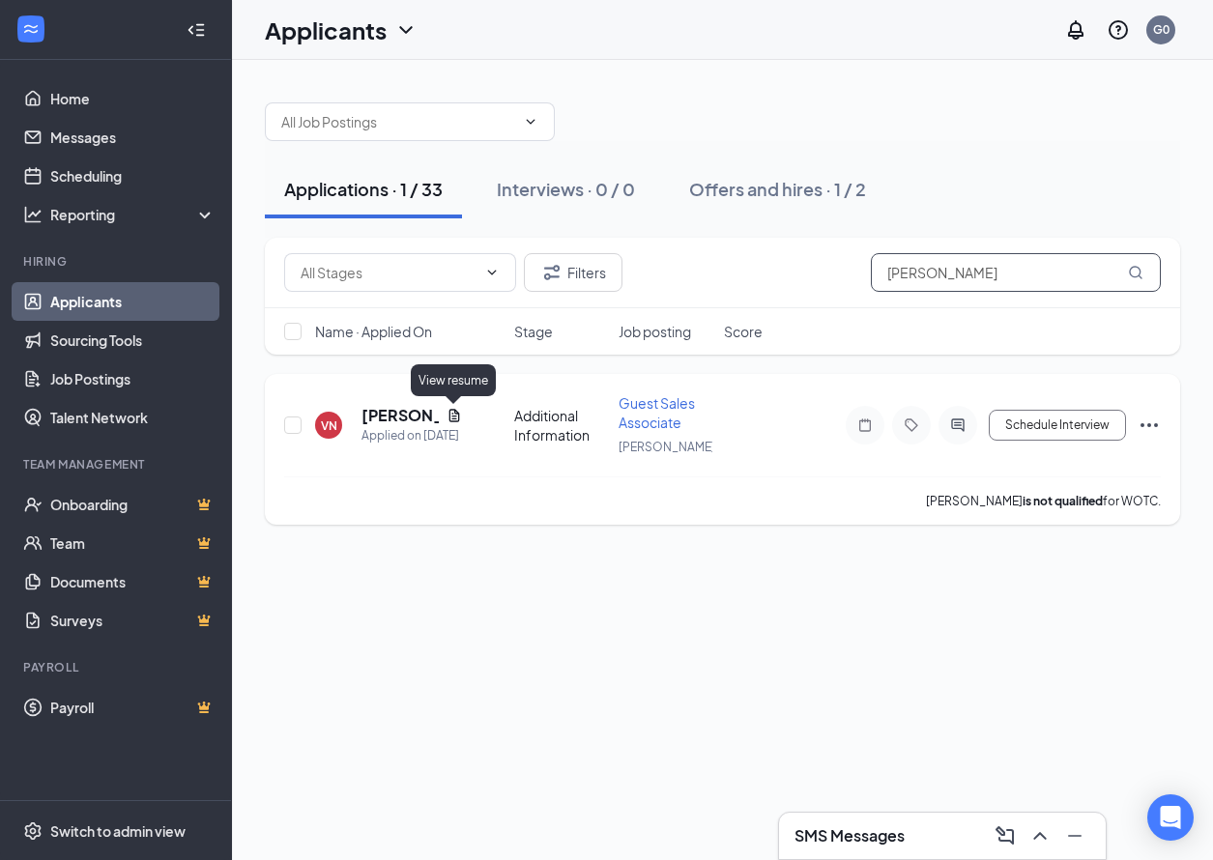
type input "[PERSON_NAME]"
click at [453, 416] on icon "Document" at bounding box center [453, 415] width 11 height 13
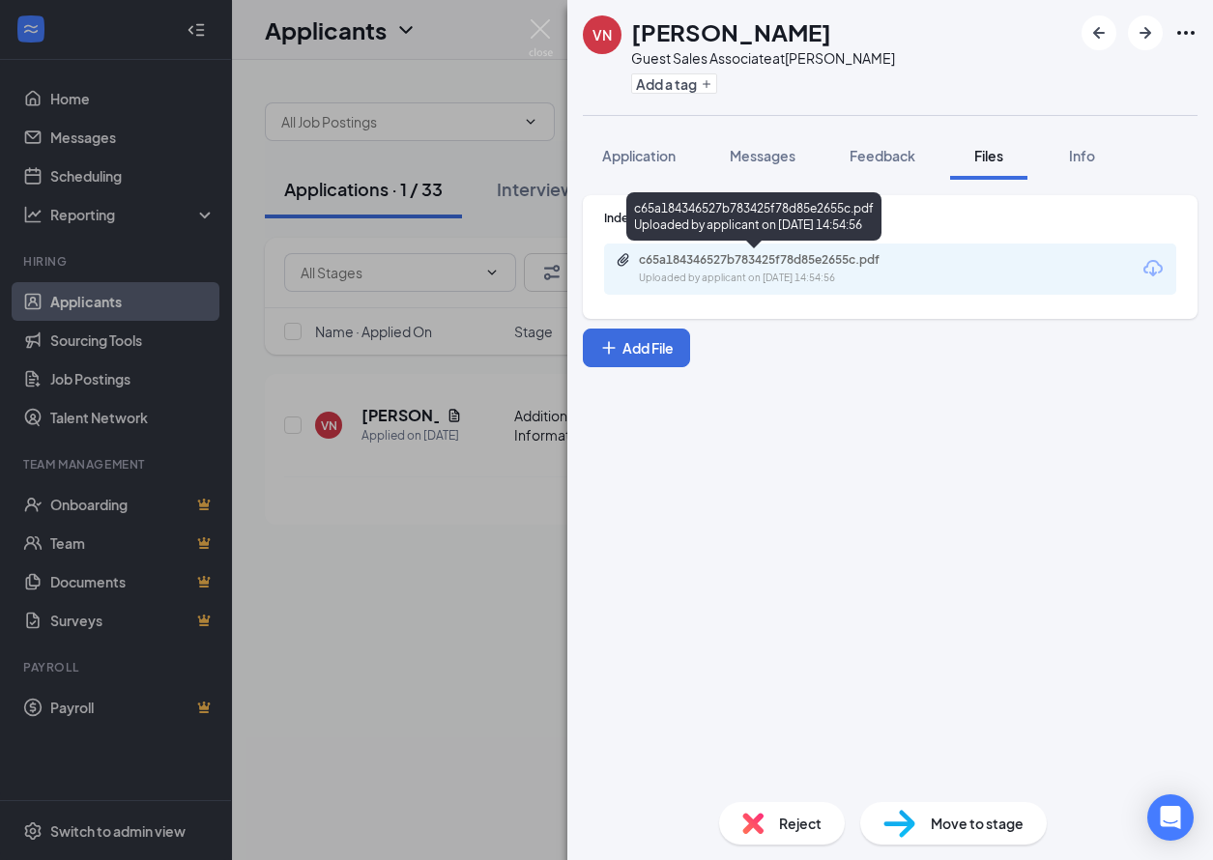
click at [760, 242] on div "c65a184346527b783425f78d85e2655c.pdf Uploaded by applicant on [DATE] 14:54:56" at bounding box center [753, 220] width 255 height 56
click at [760, 256] on div "c65a184346527b783425f78d85e2655c.pdf" at bounding box center [774, 259] width 271 height 15
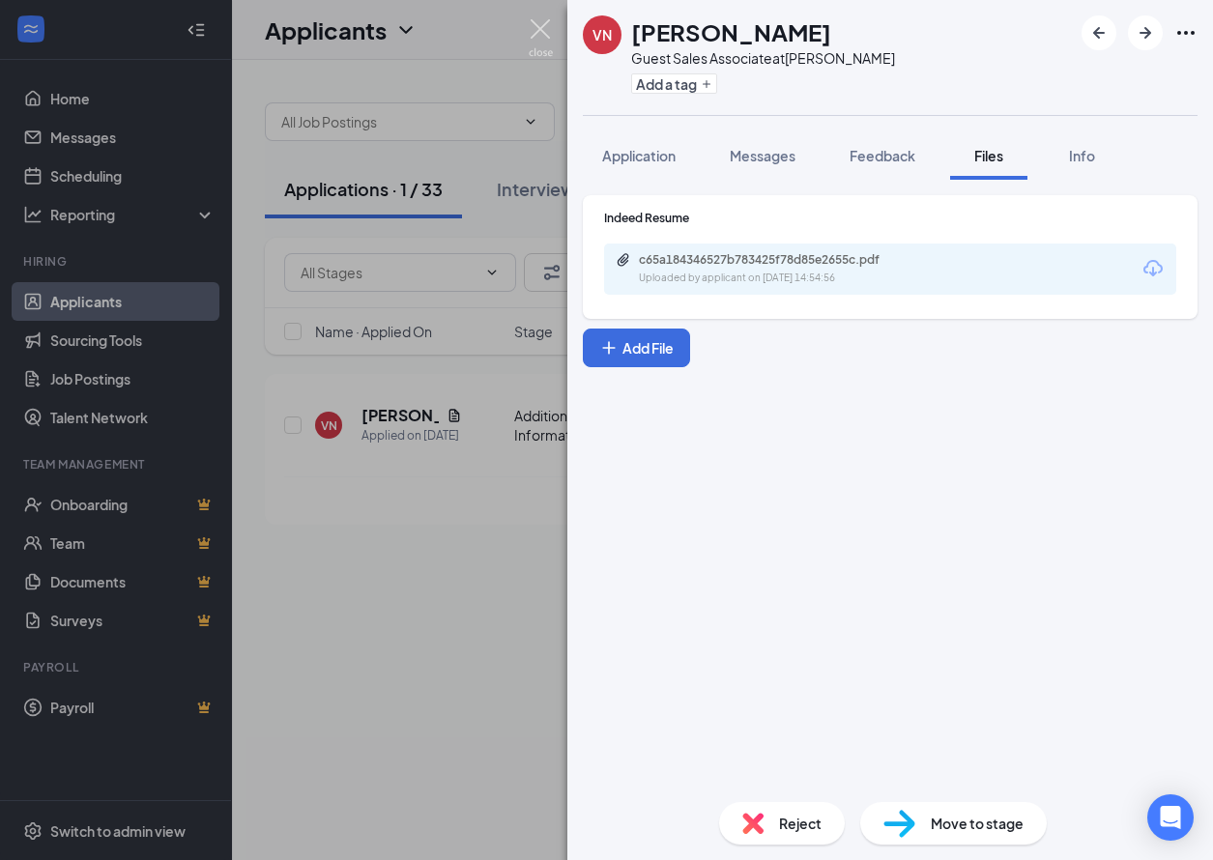
drag, startPoint x: 535, startPoint y: 33, endPoint x: 575, endPoint y: 72, distance: 56.0
click at [536, 34] on img at bounding box center [541, 38] width 24 height 38
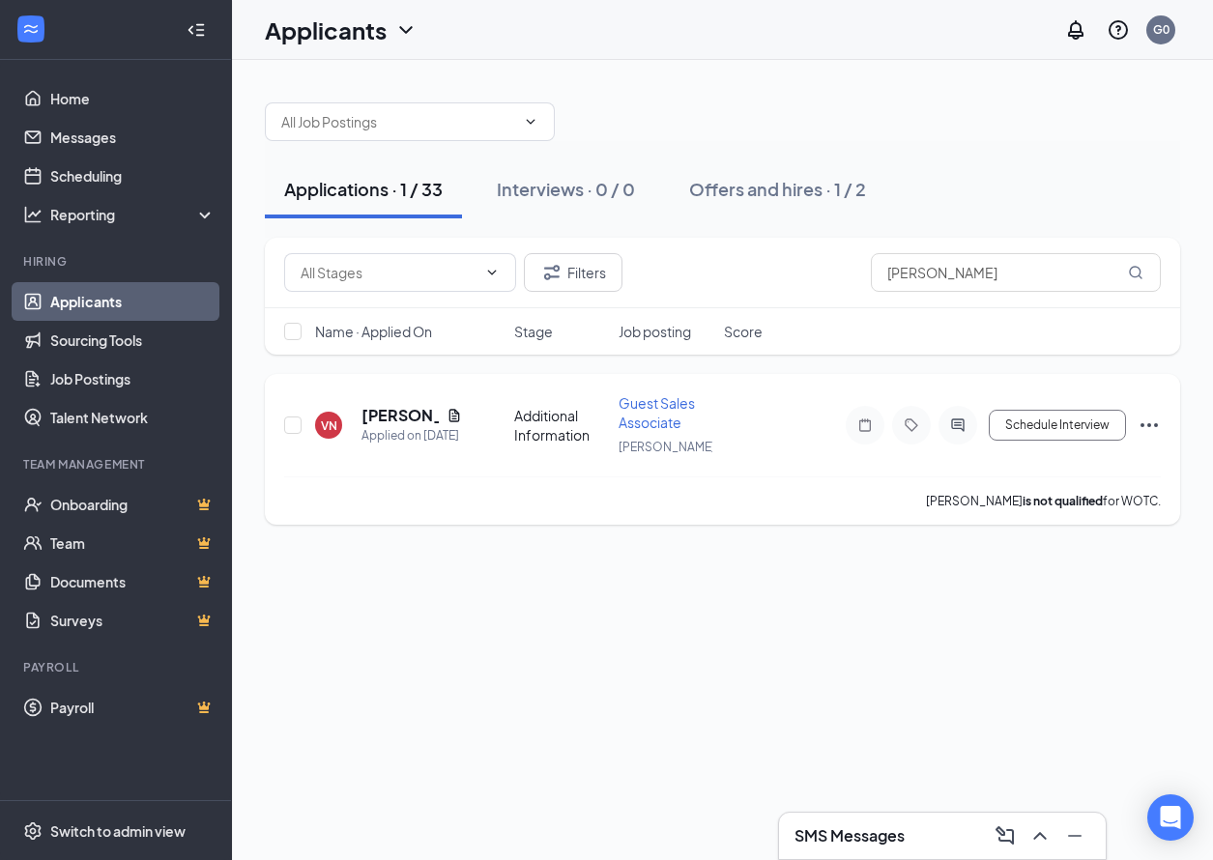
click at [1159, 427] on icon "Ellipses" at bounding box center [1148, 425] width 23 height 23
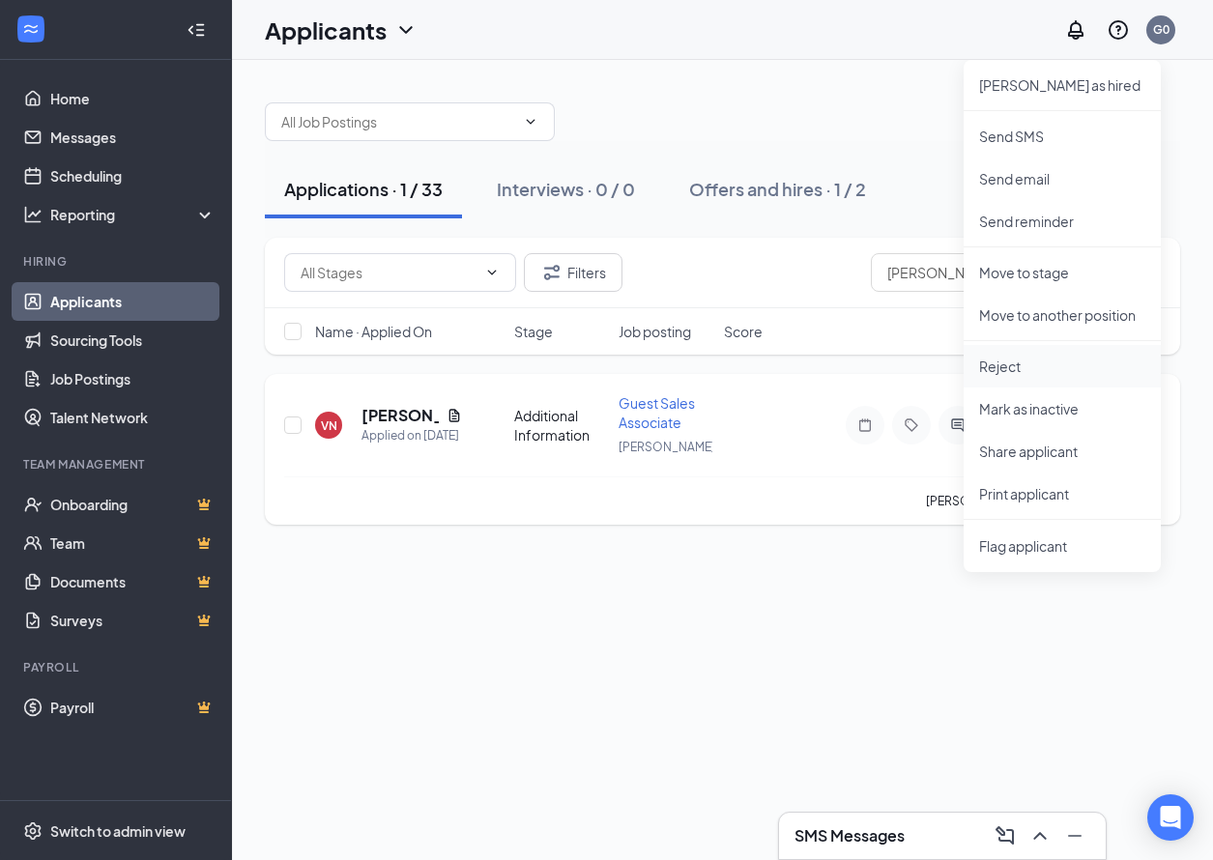
click at [1000, 365] on p "Reject" at bounding box center [1062, 366] width 166 height 19
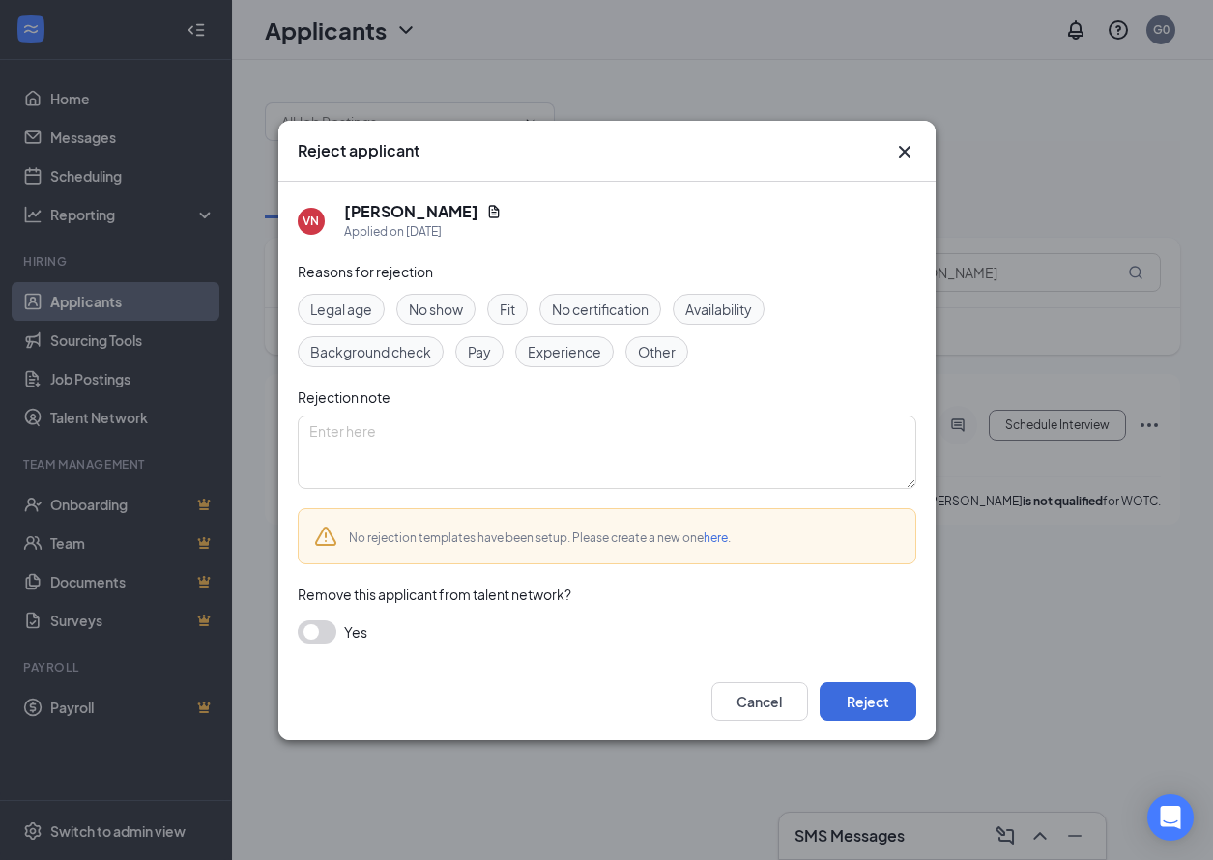
click at [501, 308] on span "Fit" at bounding box center [507, 309] width 15 height 21
click at [566, 354] on span "Experience" at bounding box center [564, 351] width 73 height 21
click at [879, 692] on button "Reject" at bounding box center [867, 701] width 97 height 39
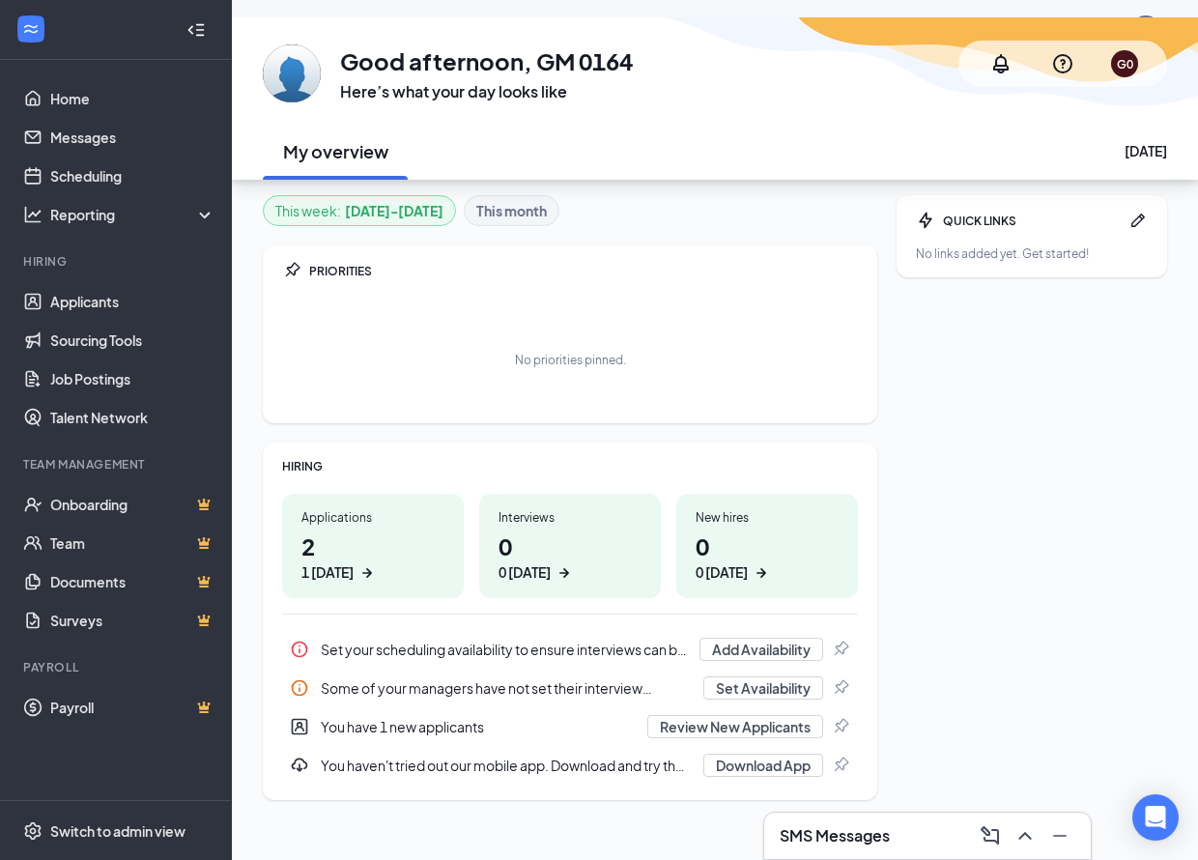
scroll to position [60, 0]
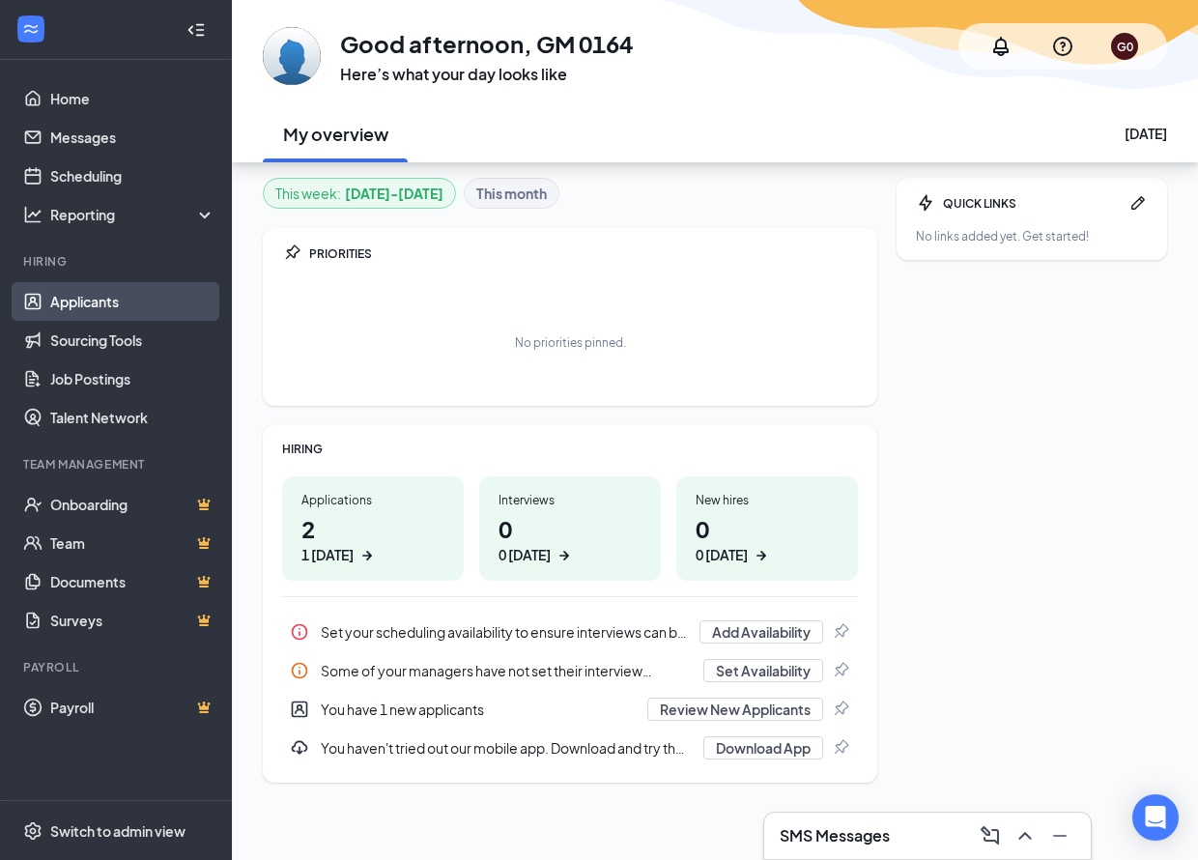
click at [87, 298] on link "Applicants" at bounding box center [132, 301] width 165 height 39
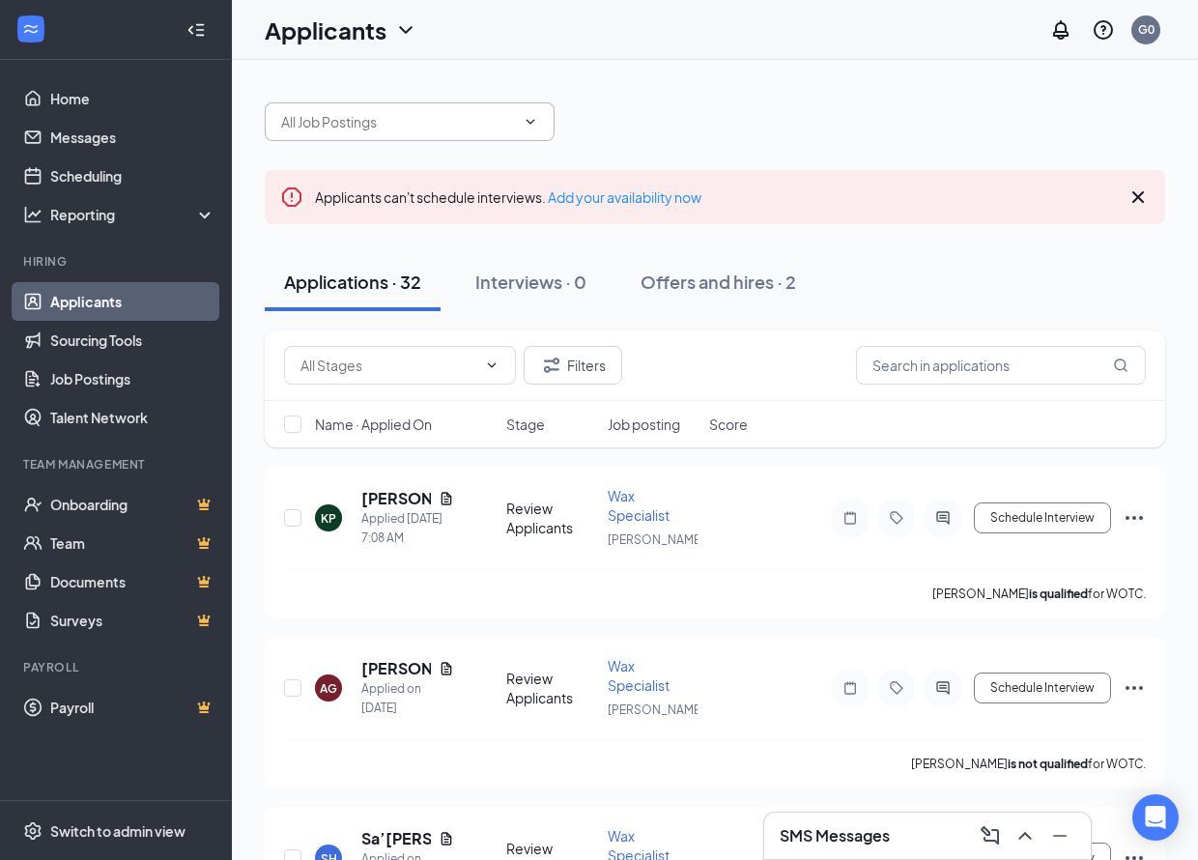
click at [533, 123] on icon "ChevronDown" at bounding box center [530, 121] width 15 height 15
click at [1137, 201] on icon "Cross" at bounding box center [1138, 197] width 23 height 23
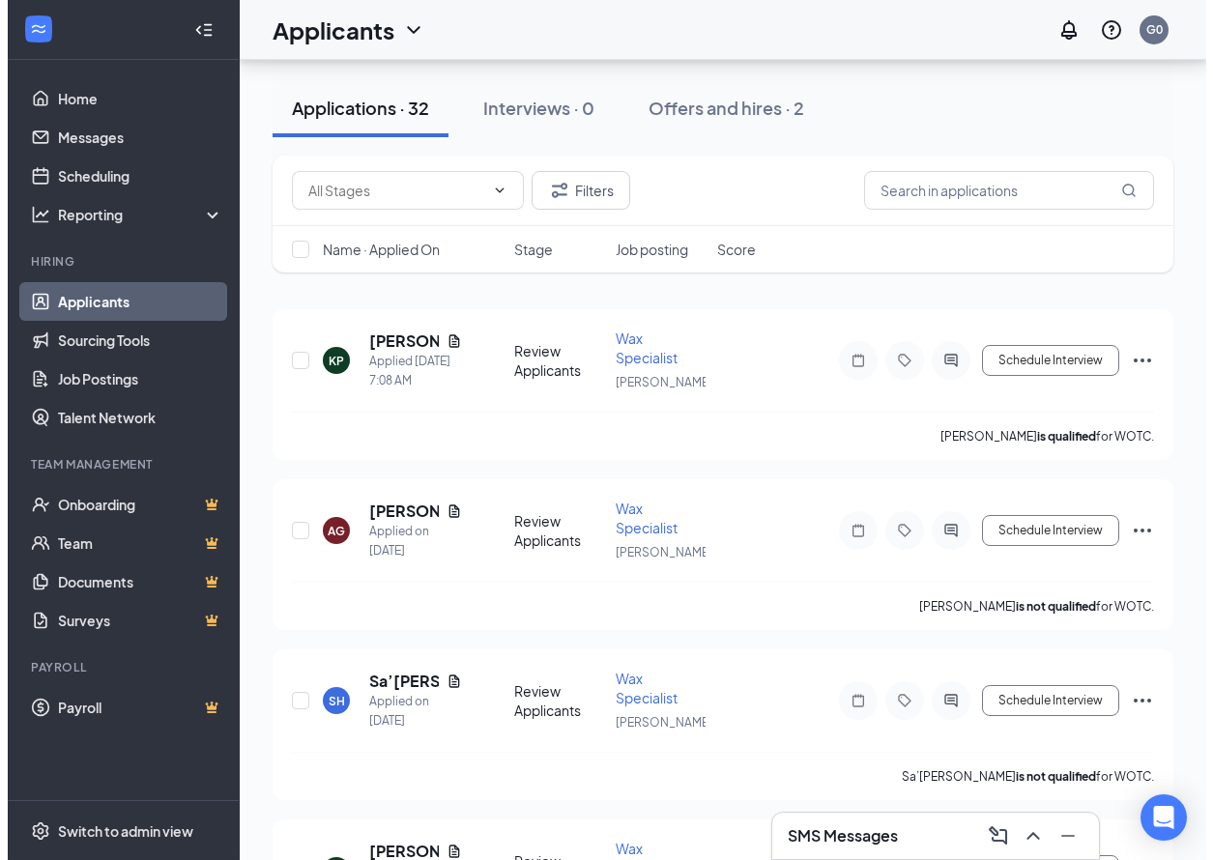
scroll to position [97, 0]
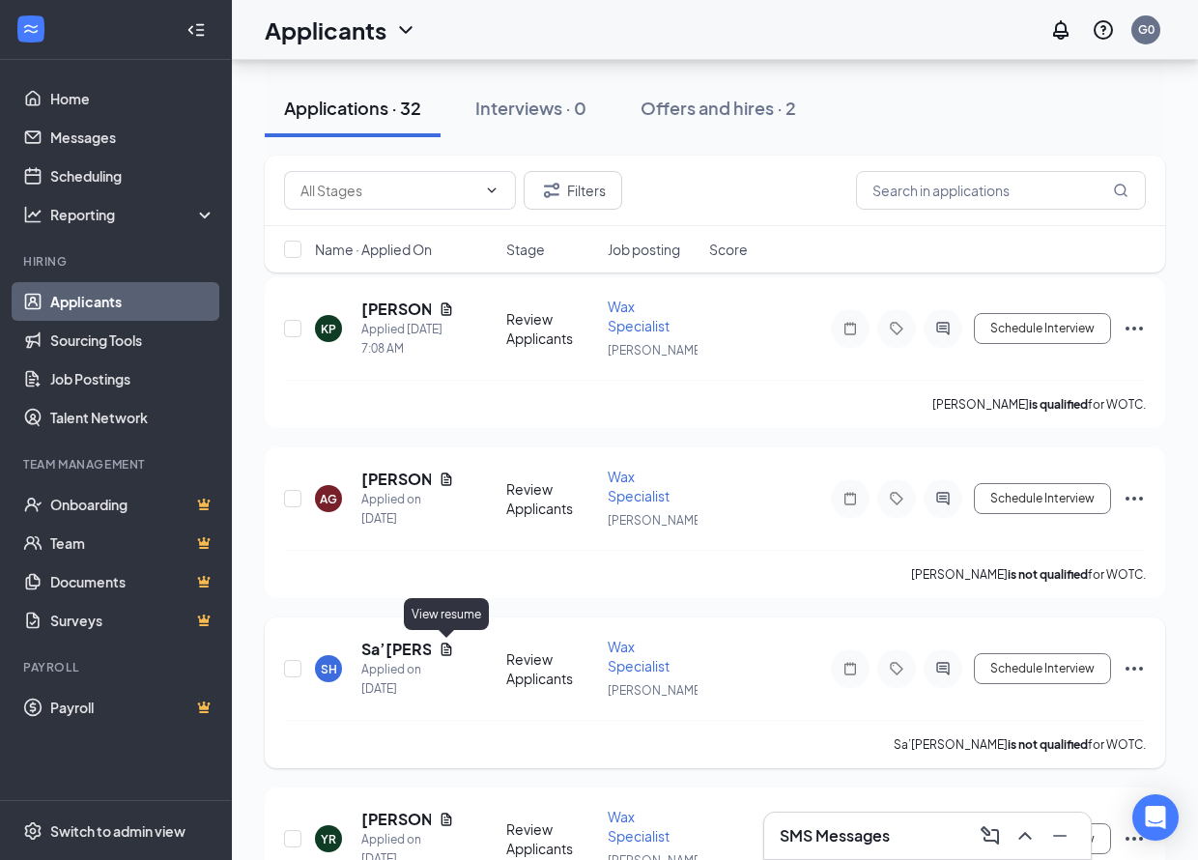
click at [445, 647] on icon "Document" at bounding box center [447, 649] width 11 height 13
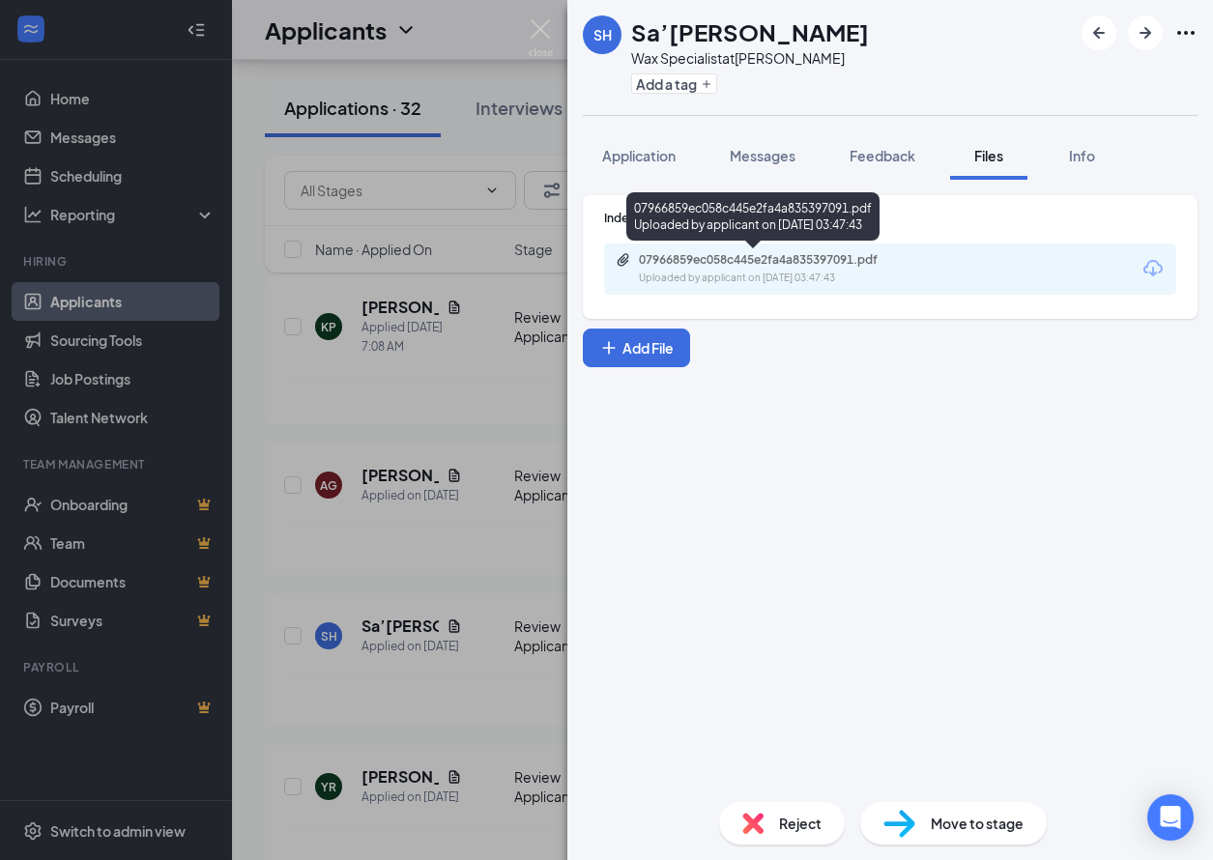
click at [826, 258] on div "07966859ec058c445e2fa4a835397091.pdf" at bounding box center [774, 259] width 271 height 15
